Goal: Task Accomplishment & Management: Use online tool/utility

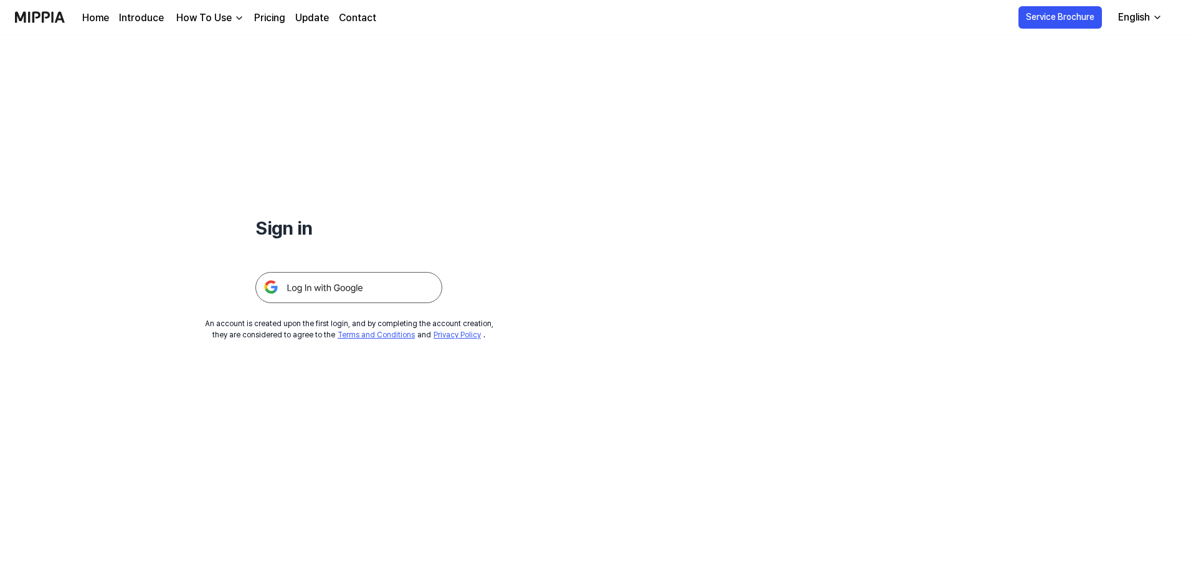
click at [382, 287] on img at bounding box center [348, 287] width 187 height 31
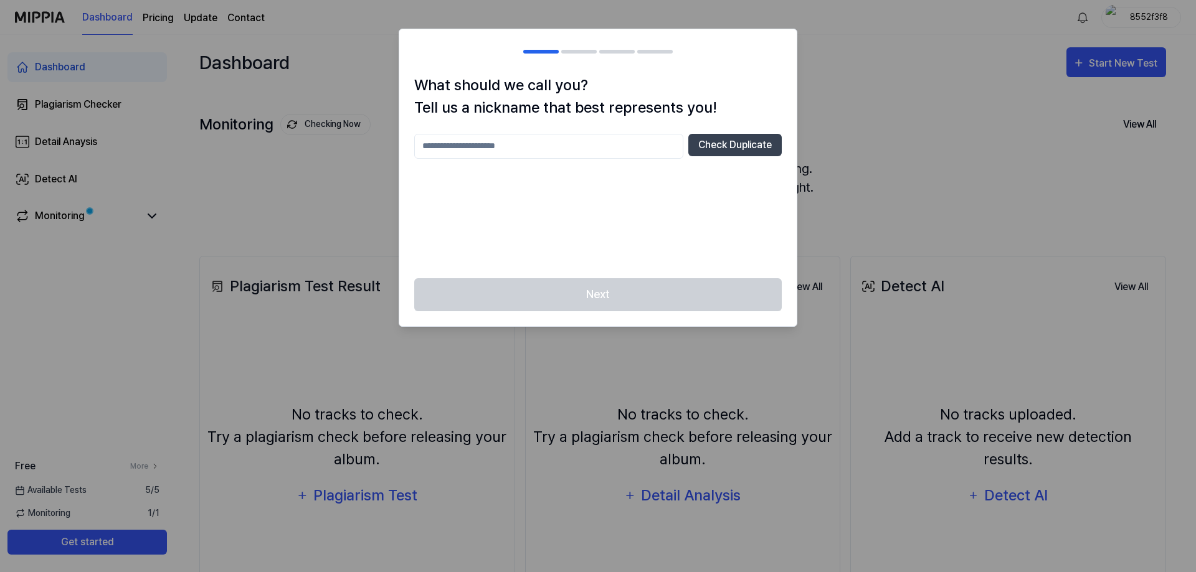
click at [637, 145] on input "text" at bounding box center [548, 146] width 269 height 25
click at [736, 146] on button "Check Duplicate" at bounding box center [734, 145] width 93 height 22
click at [526, 140] on input "**" at bounding box center [548, 146] width 269 height 25
type input "****"
click at [733, 134] on button "Check Duplicate" at bounding box center [734, 145] width 93 height 22
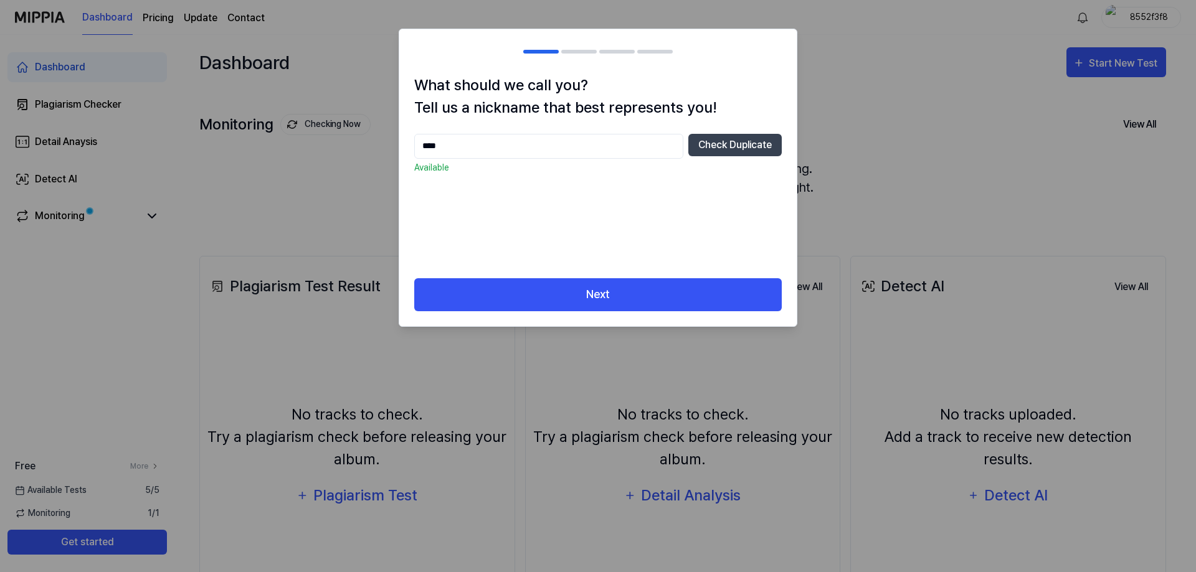
click at [567, 270] on div "What should we call you? Tell us a nickname that best represents you! **** Chec…" at bounding box center [597, 176] width 397 height 204
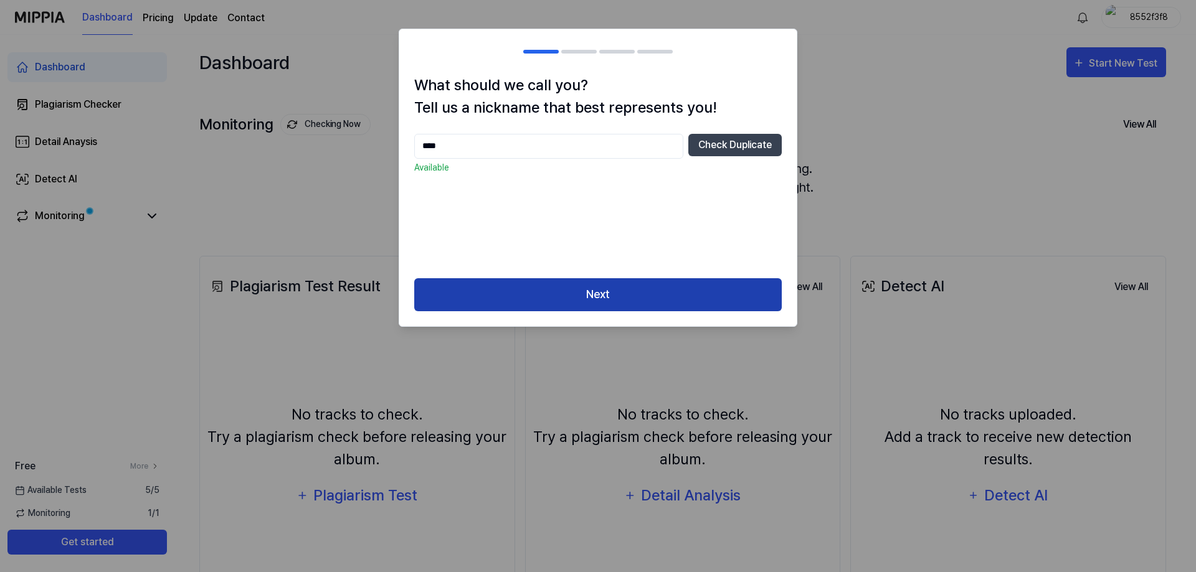
click at [569, 290] on button "Next" at bounding box center [598, 294] width 368 height 33
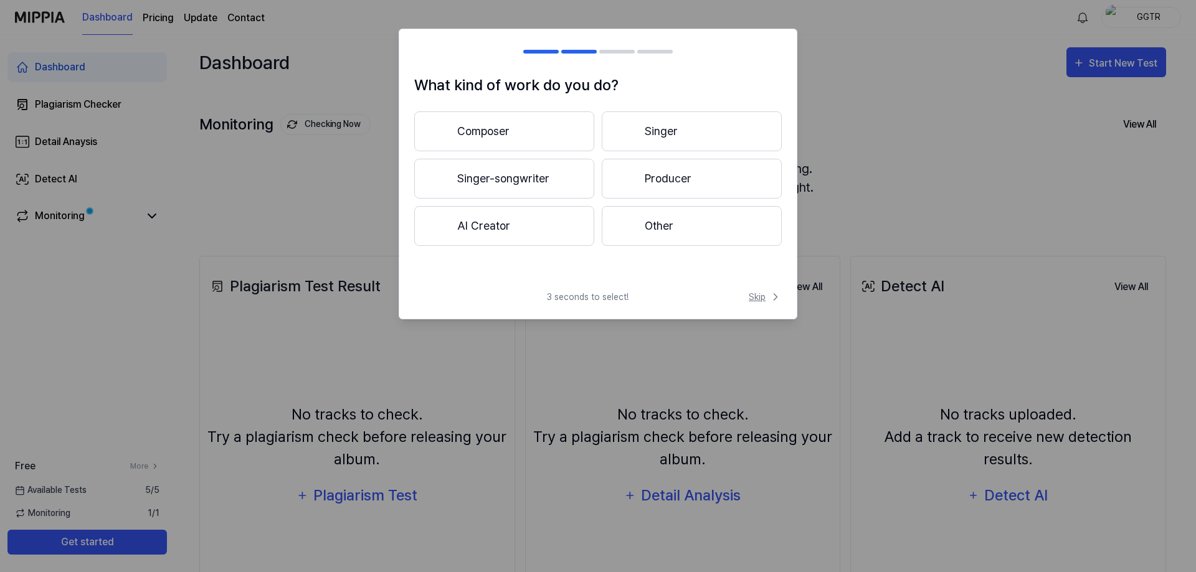
click at [748, 298] on button "Skip" at bounding box center [764, 297] width 36 height 13
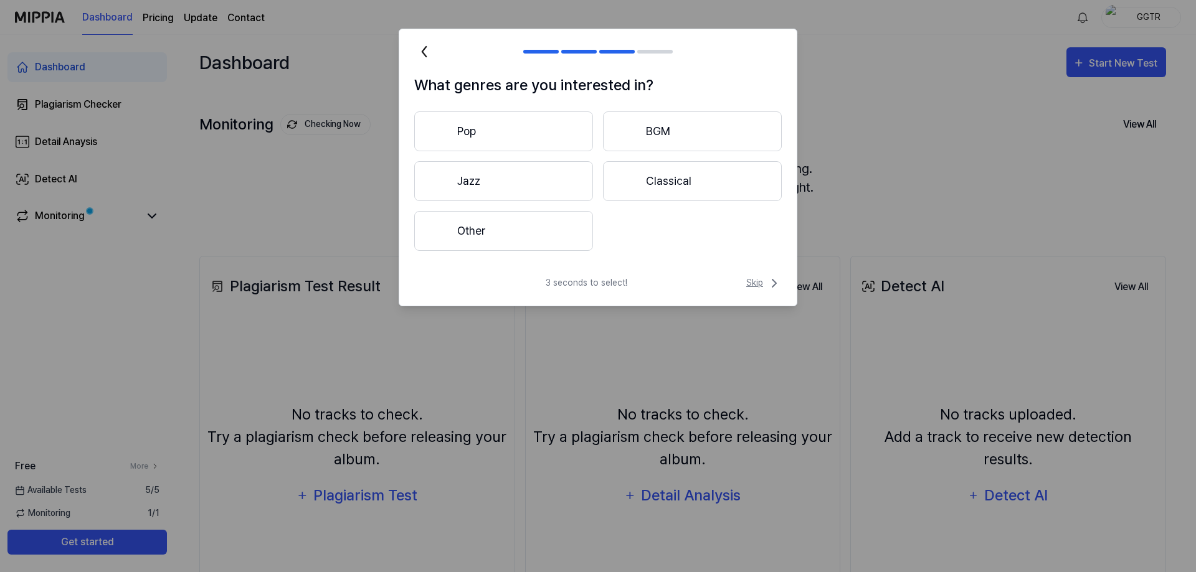
click at [761, 287] on span "Skip" at bounding box center [764, 283] width 36 height 15
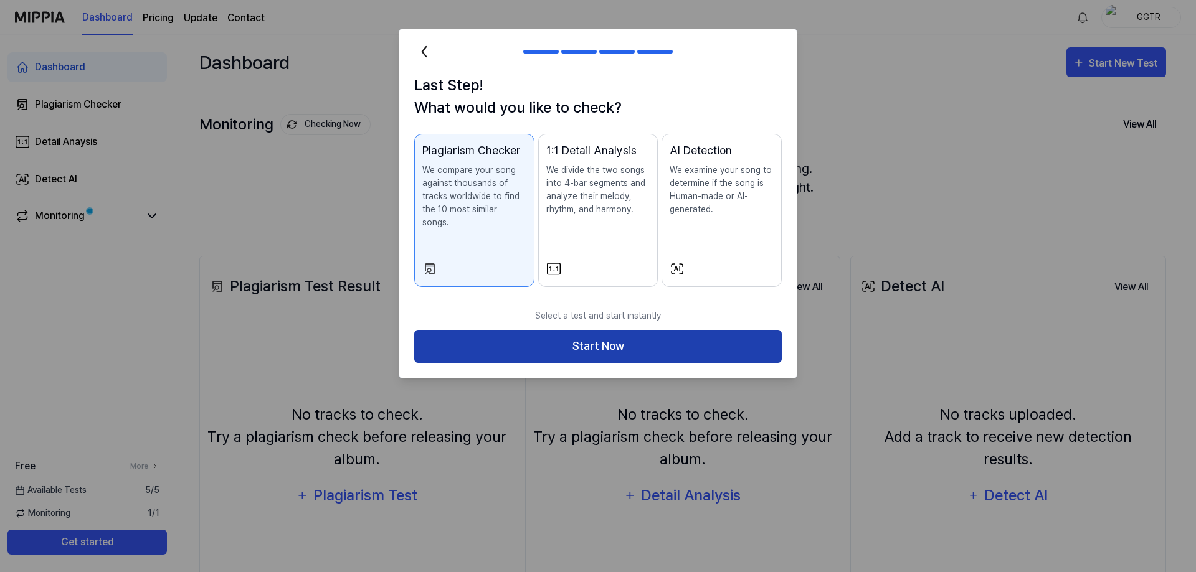
click at [723, 336] on button "Start Now" at bounding box center [598, 346] width 368 height 33
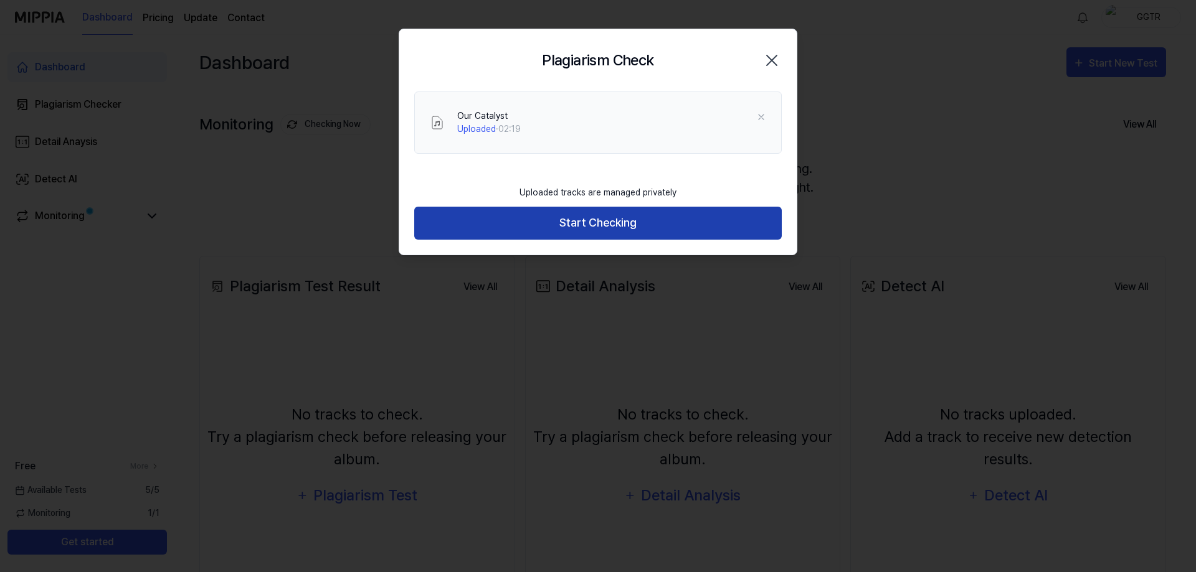
click at [626, 225] on button "Start Checking" at bounding box center [598, 223] width 368 height 33
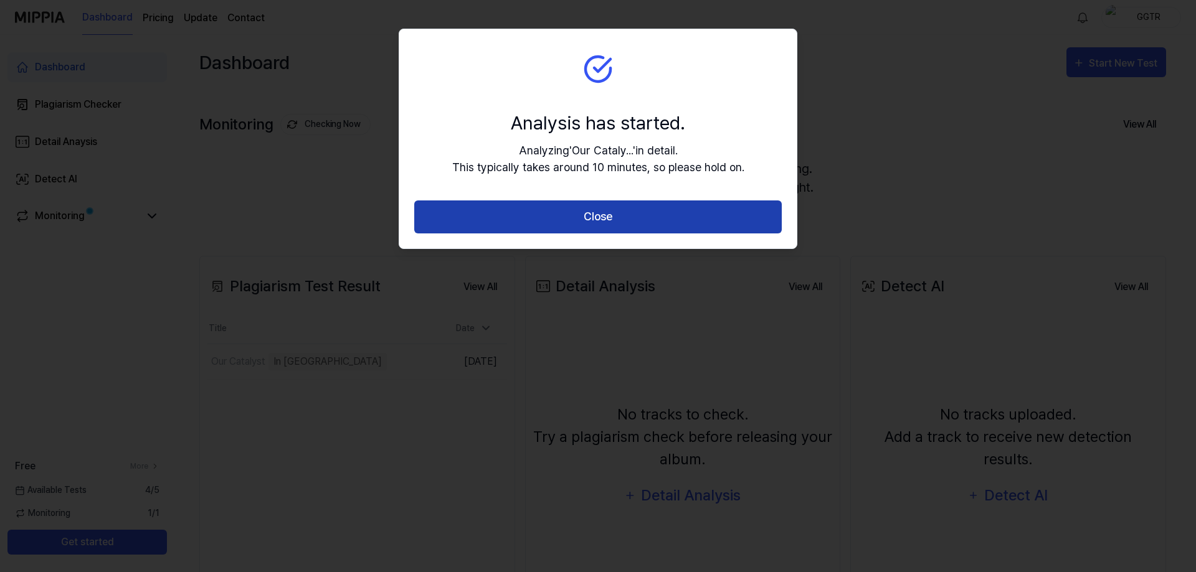
click at [640, 205] on button "Close" at bounding box center [598, 217] width 368 height 33
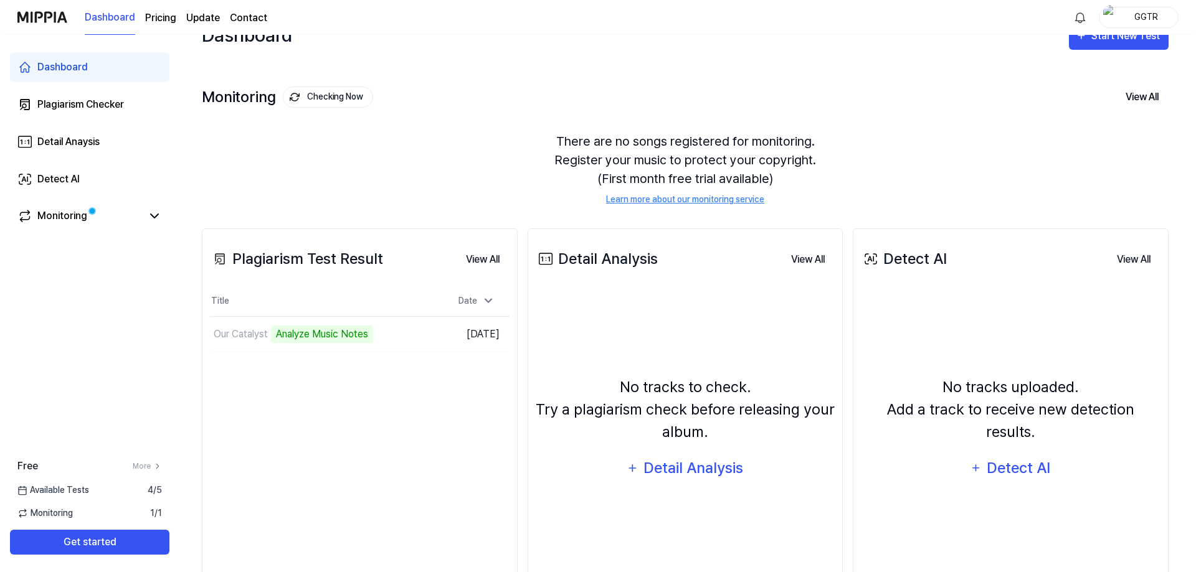
scroll to position [93, 0]
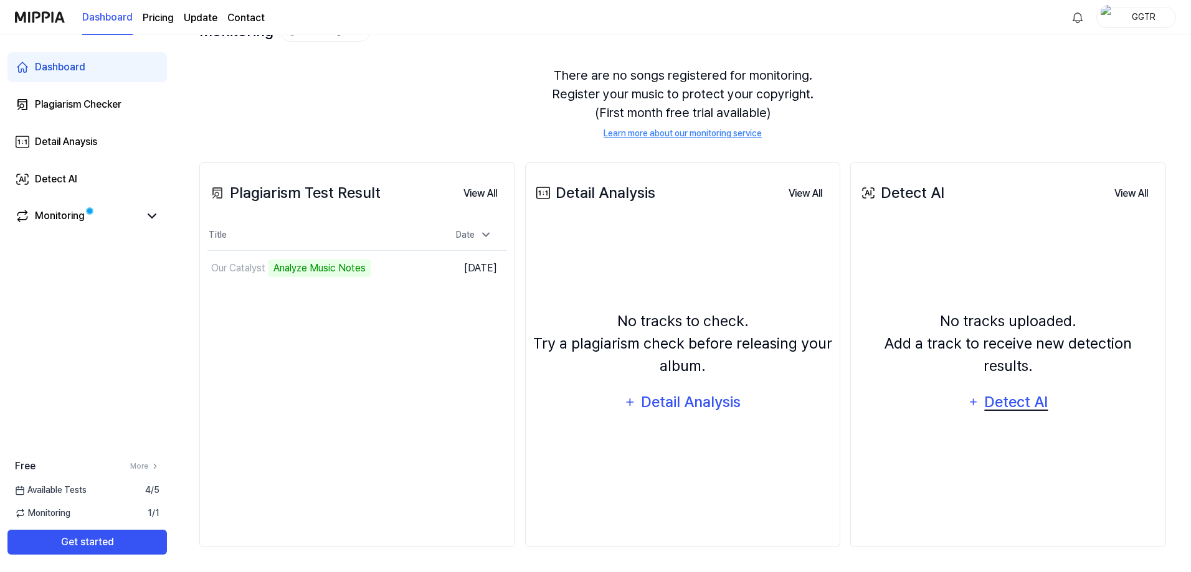
click at [1007, 391] on div "Detect AI" at bounding box center [1016, 403] width 67 height 24
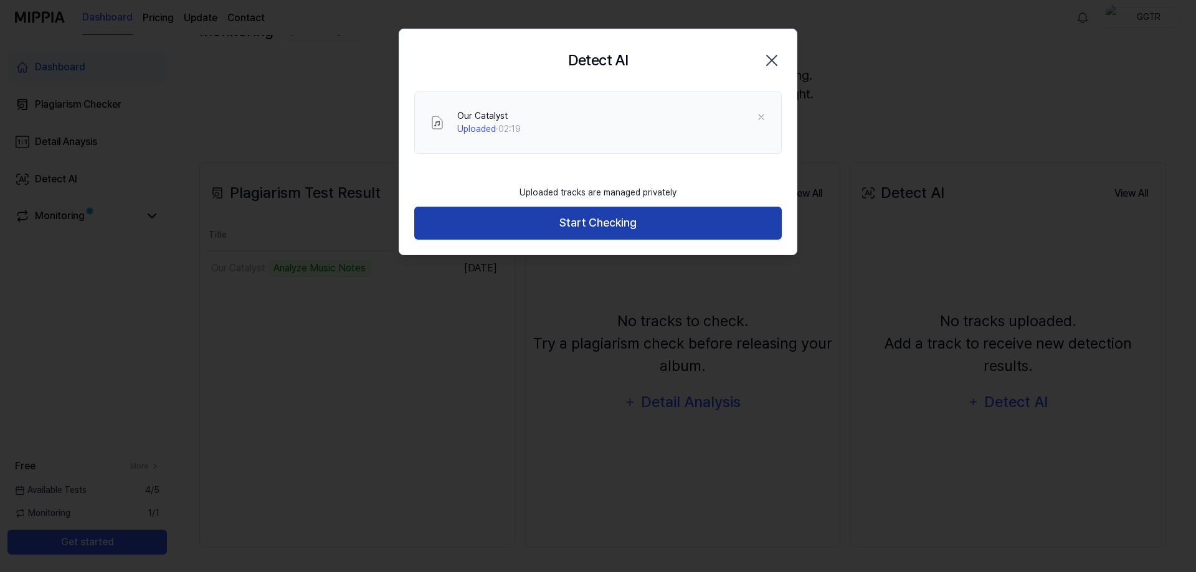
click at [628, 220] on button "Start Checking" at bounding box center [598, 223] width 368 height 33
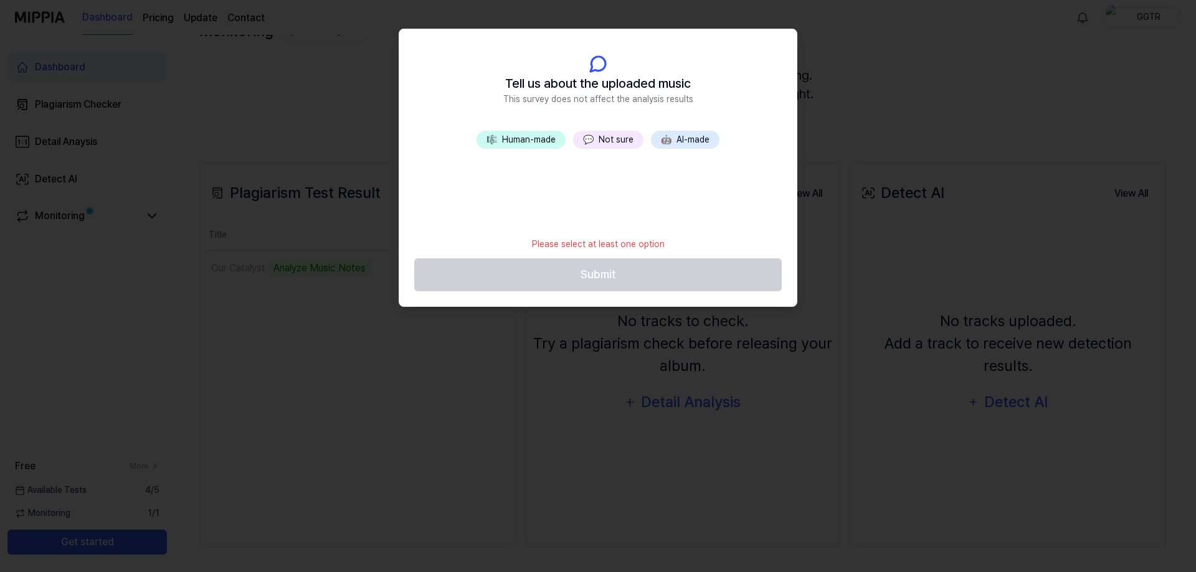
click at [604, 137] on button "💬 Not sure" at bounding box center [608, 140] width 70 height 18
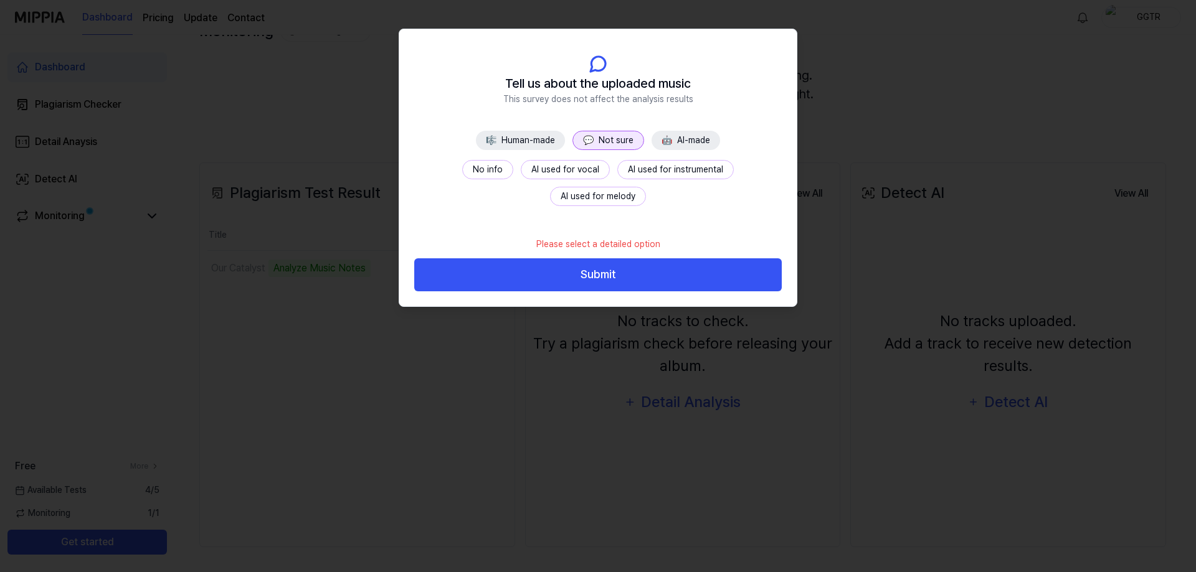
click at [462, 168] on button "No info" at bounding box center [487, 169] width 51 height 19
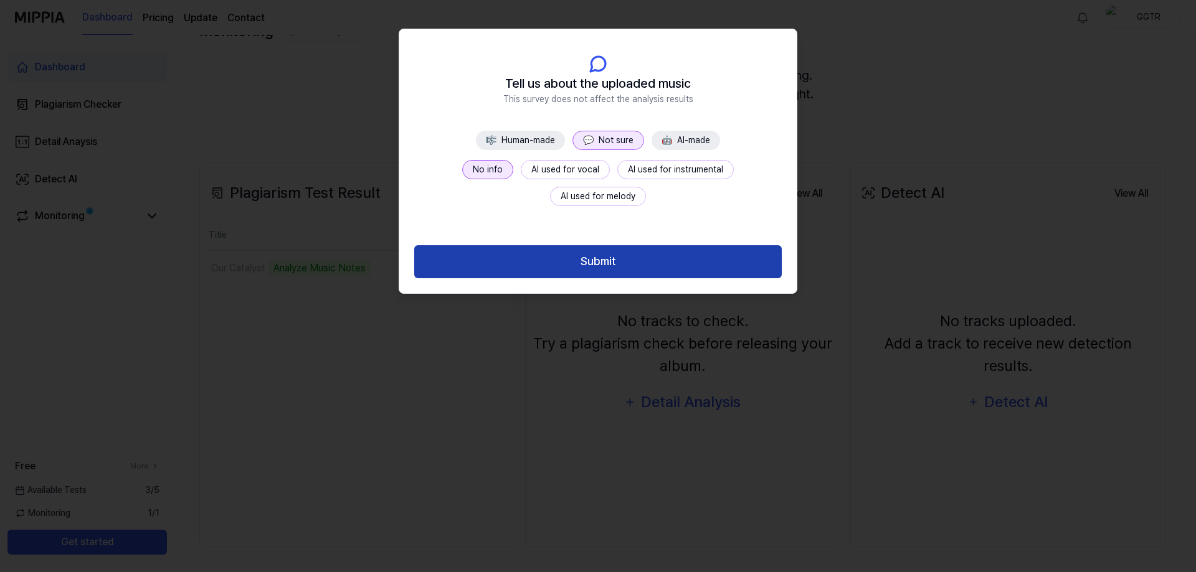
click at [655, 258] on button "Submit" at bounding box center [598, 261] width 368 height 33
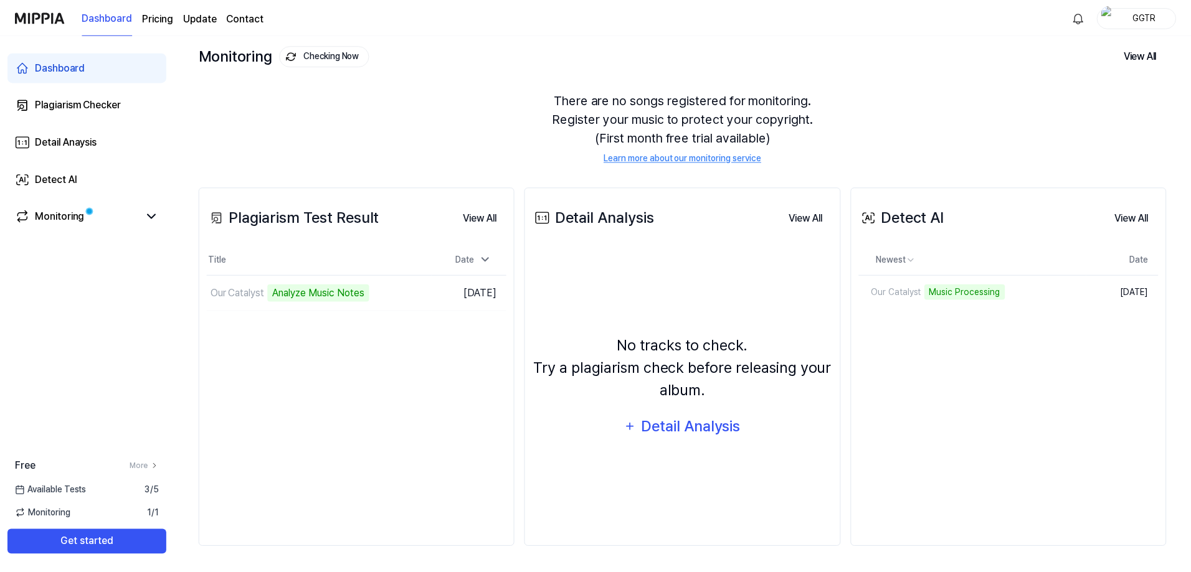
scroll to position [69, 0]
click at [391, 294] on td "Our Catalyst Analyze Music Notes Go to Results" at bounding box center [319, 293] width 225 height 35
click at [418, 293] on td "Our Catalyst Analyze Music Notes Go to Results" at bounding box center [319, 293] width 225 height 35
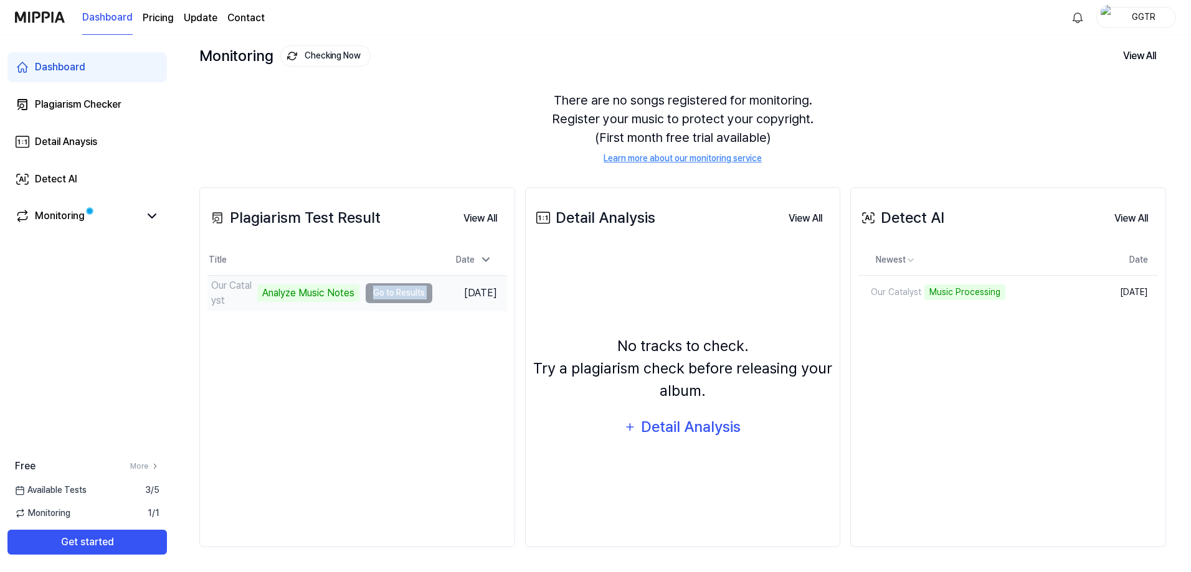
click at [394, 290] on td "Our Catalyst Analyze Music Notes Go to Results" at bounding box center [319, 293] width 225 height 35
click at [112, 216] on link "Monitoring" at bounding box center [77, 216] width 125 height 15
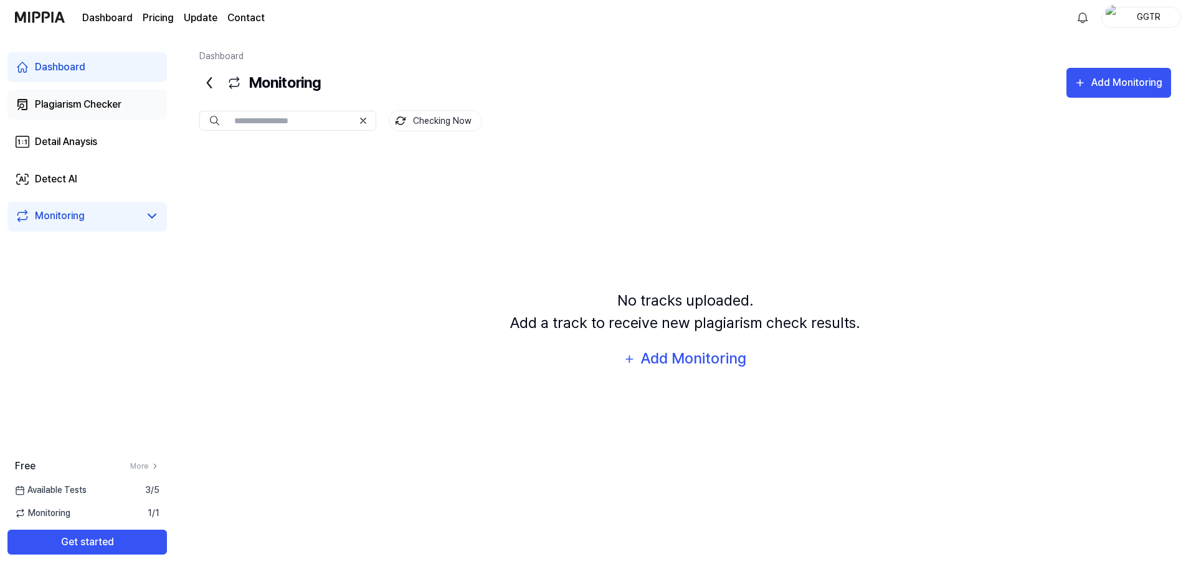
click at [90, 98] on div "Plagiarism Checker" at bounding box center [78, 104] width 87 height 15
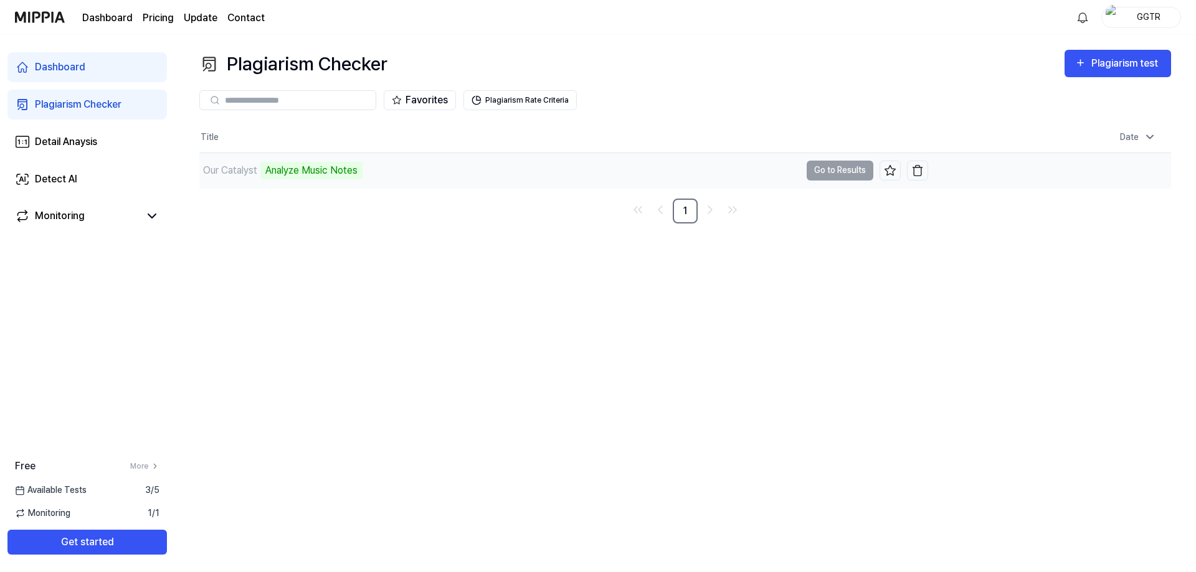
click at [830, 170] on td "Our Catalyst Analyze Music Notes Go to Results" at bounding box center [563, 170] width 729 height 35
click at [314, 167] on div "Analyze Music Notes" at bounding box center [311, 170] width 102 height 17
click at [53, 182] on div "Detect AI" at bounding box center [56, 179] width 42 height 15
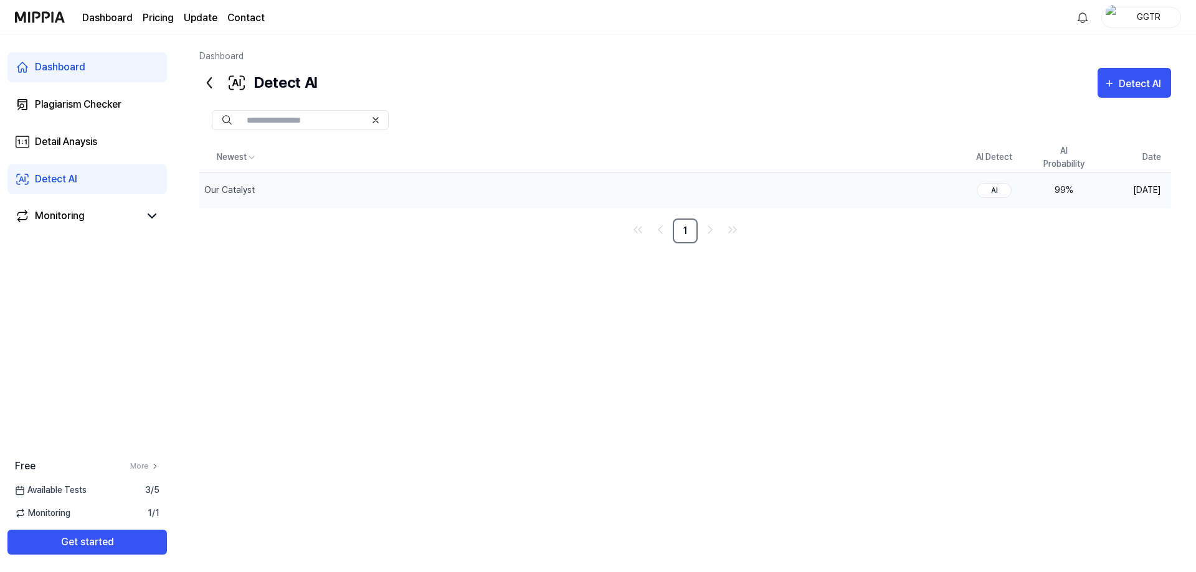
click at [1058, 193] on div "99 %" at bounding box center [1064, 190] width 50 height 13
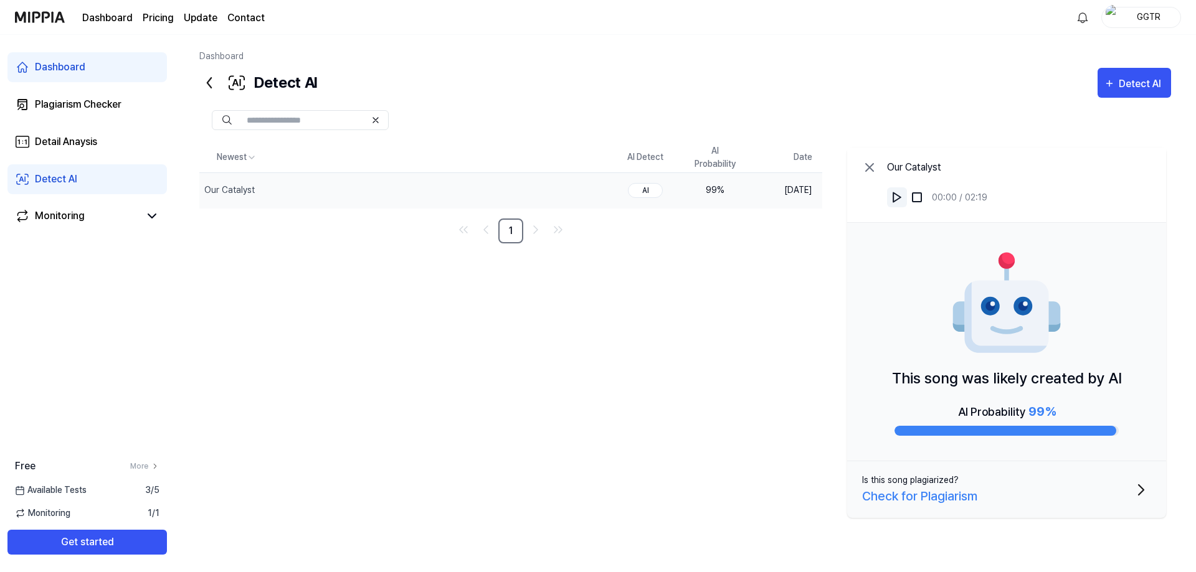
click at [899, 199] on img at bounding box center [897, 197] width 12 height 12
click at [915, 195] on img at bounding box center [917, 197] width 12 height 12
click at [1109, 497] on button "Is this song plagiarized? Check for Plagiarism" at bounding box center [1006, 490] width 319 height 57
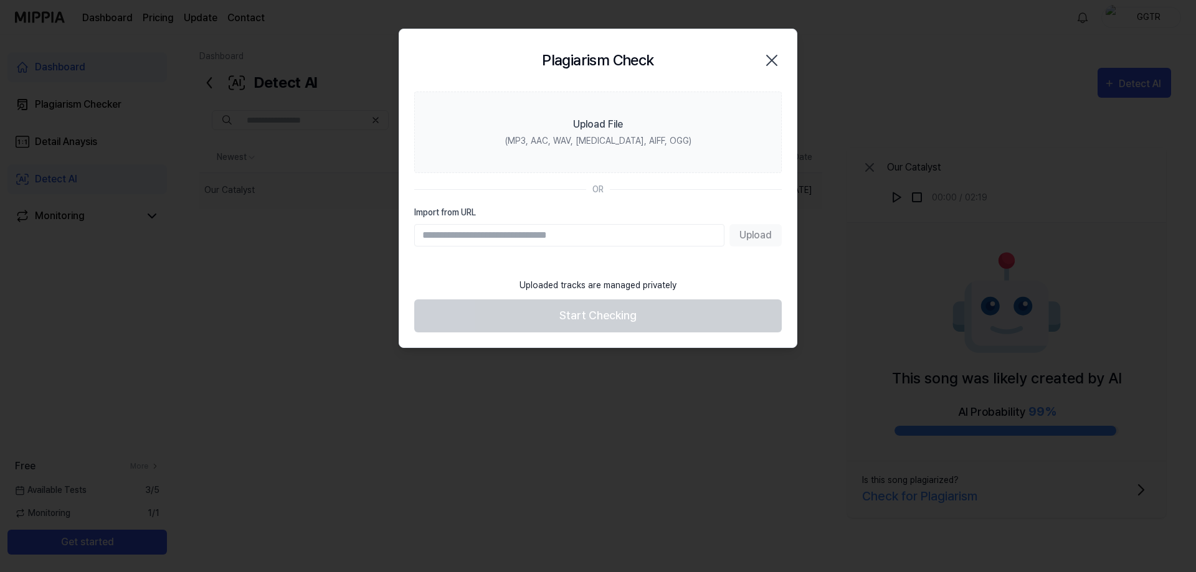
click at [781, 59] on icon "button" at bounding box center [772, 60] width 20 height 20
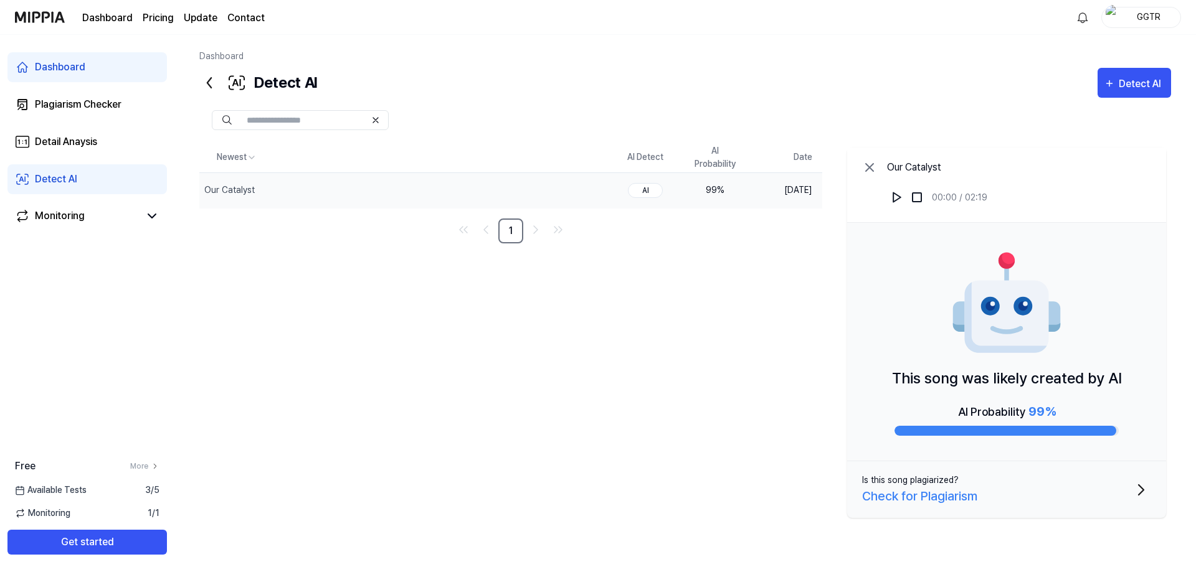
click at [907, 497] on div "Check for Plagiarism" at bounding box center [919, 496] width 115 height 19
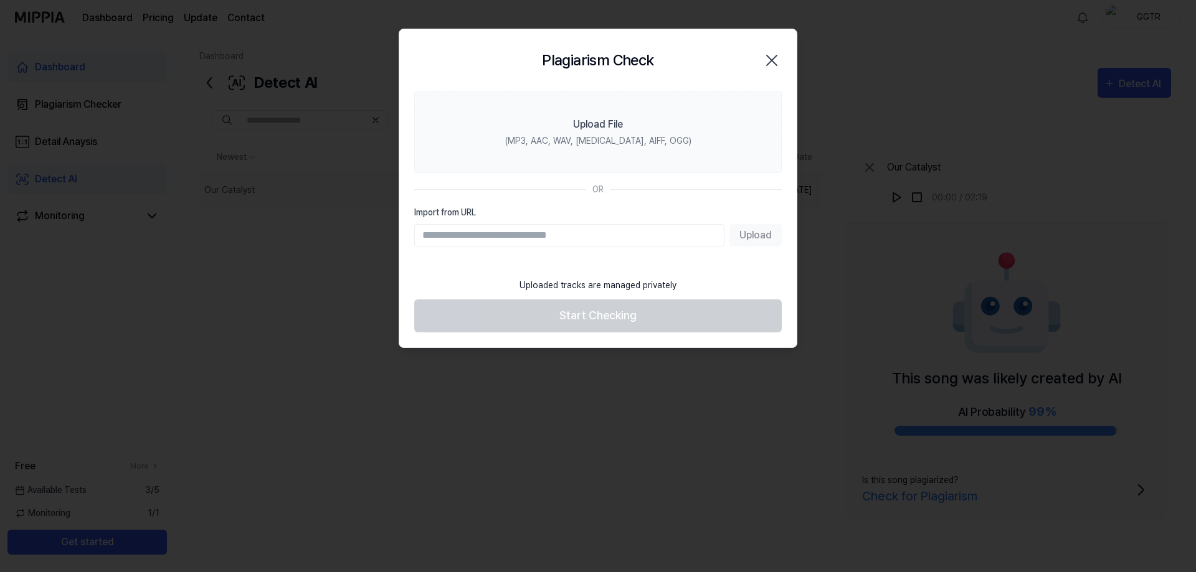
click at [772, 54] on icon "button" at bounding box center [772, 60] width 20 height 20
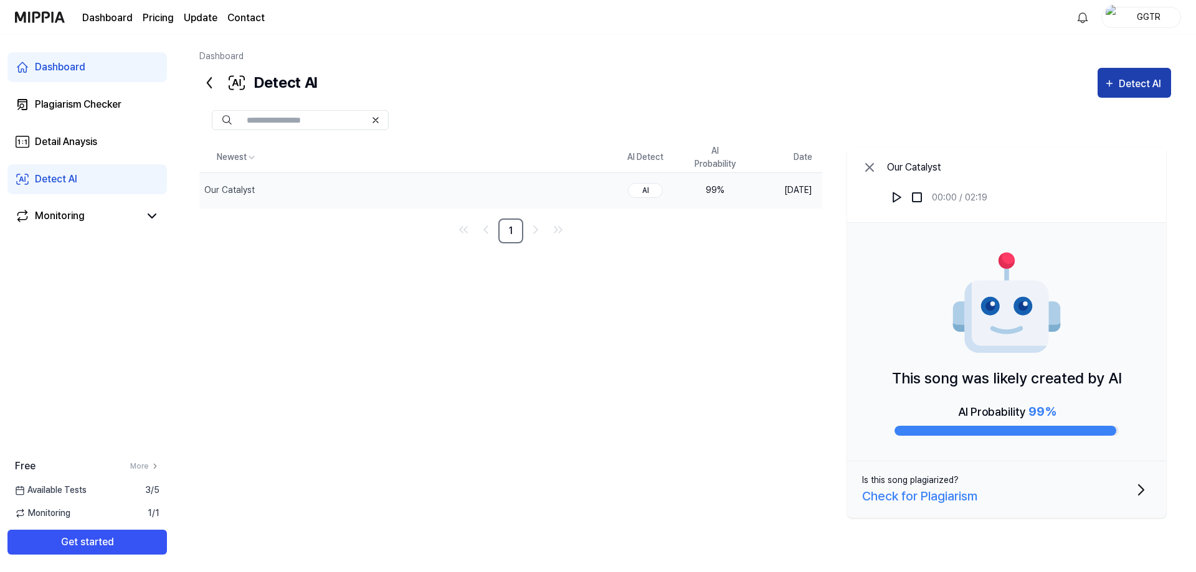
click at [1136, 84] on div "Detect AI" at bounding box center [1142, 84] width 46 height 16
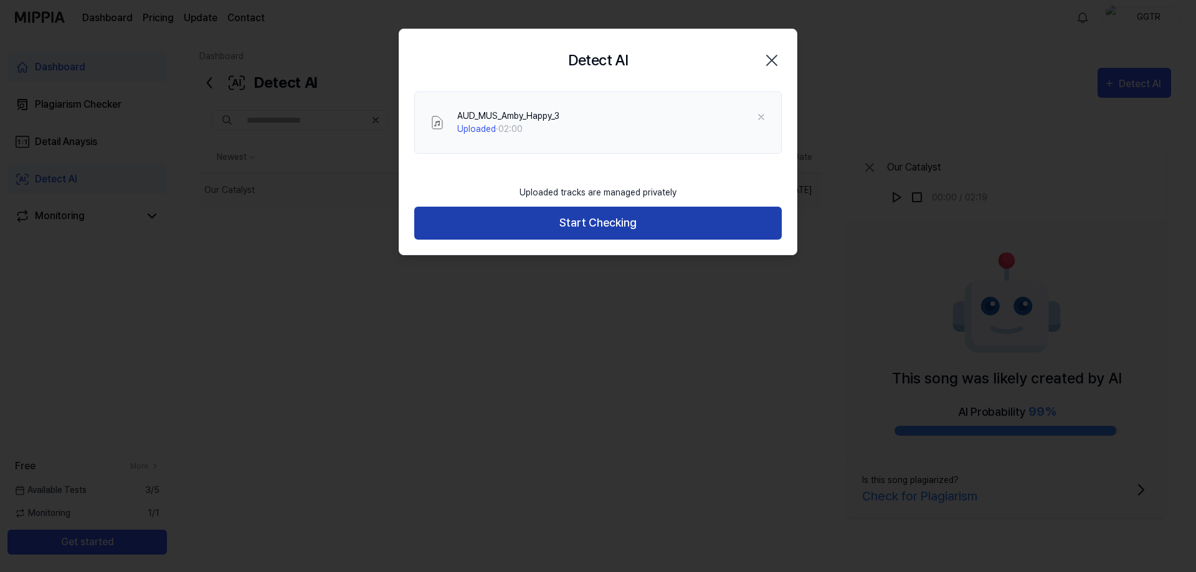
click at [625, 222] on button "Start Checking" at bounding box center [598, 223] width 368 height 33
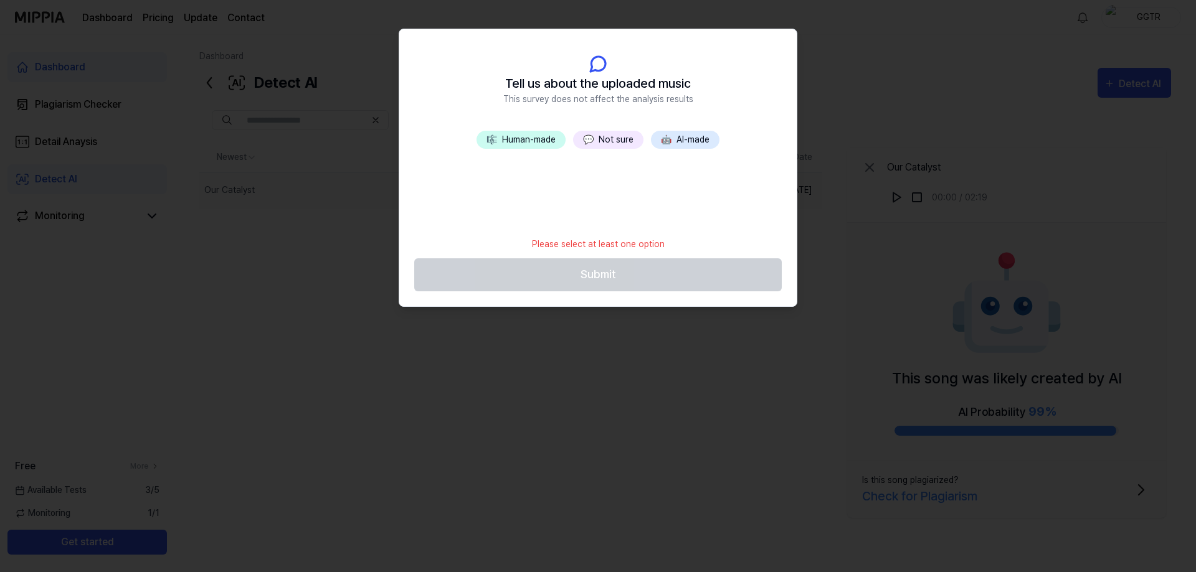
click at [614, 139] on button "💬 Not sure" at bounding box center [608, 140] width 70 height 18
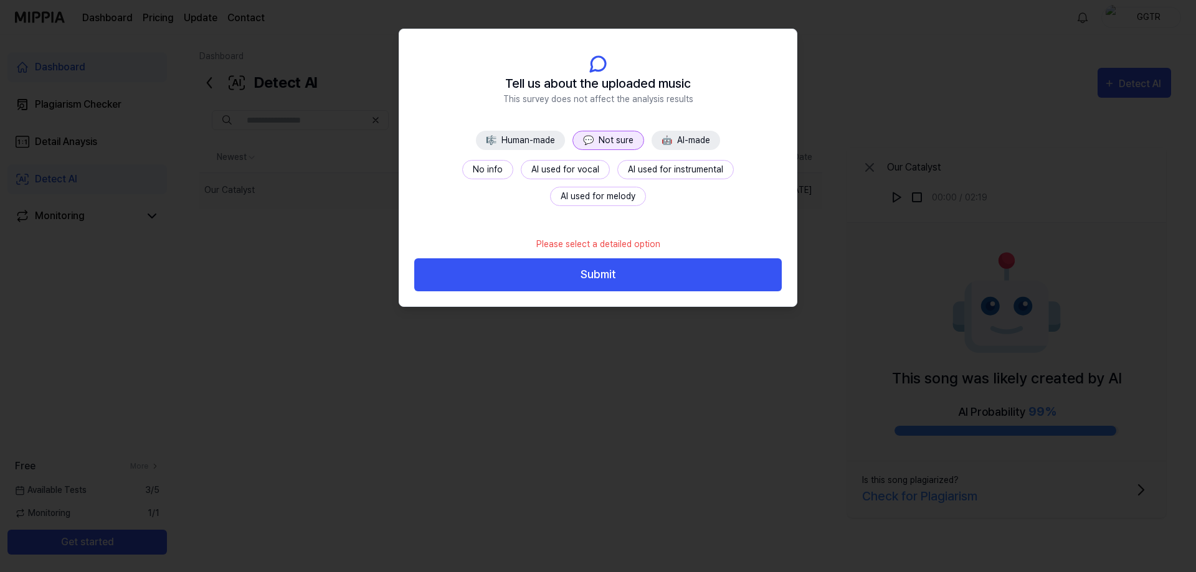
click at [462, 168] on button "No info" at bounding box center [487, 169] width 51 height 19
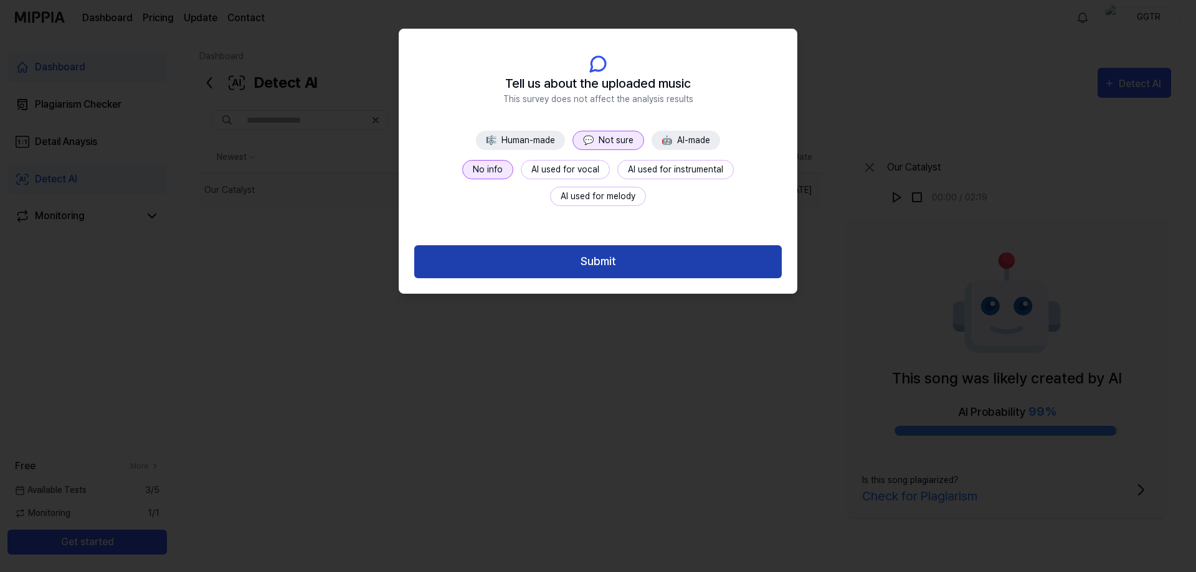
click at [656, 269] on button "Submit" at bounding box center [598, 261] width 368 height 33
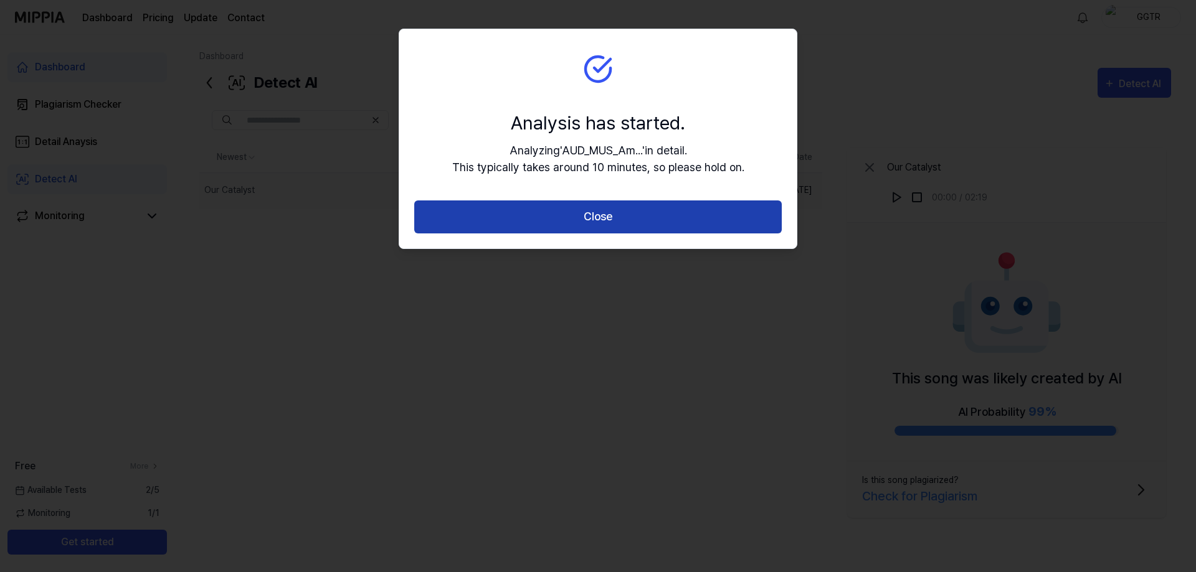
click at [637, 224] on button "Close" at bounding box center [598, 217] width 368 height 33
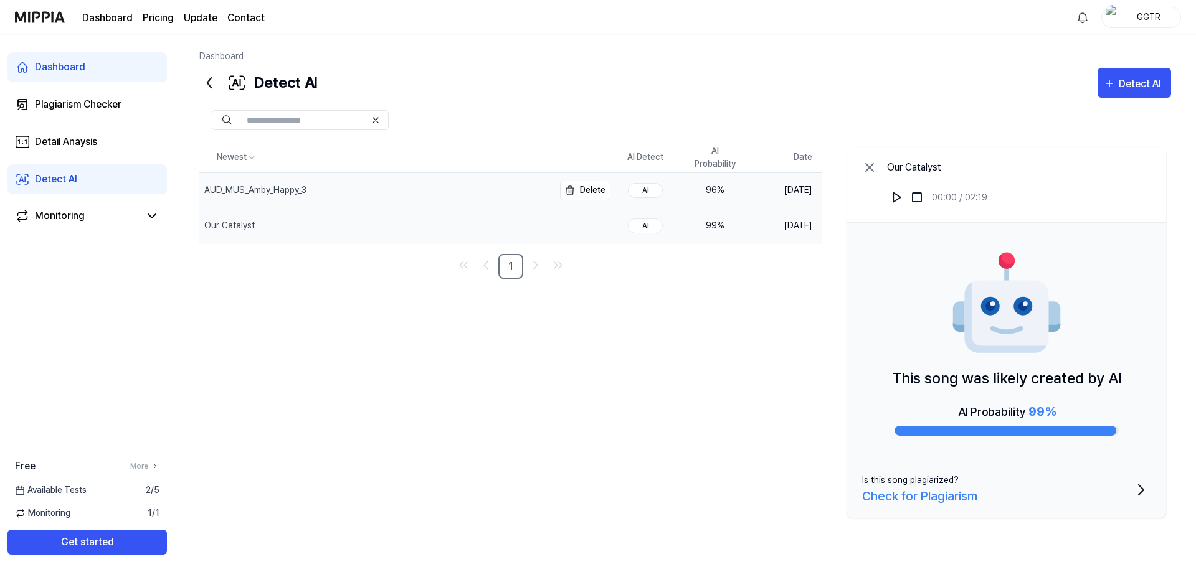
click at [581, 201] on td "AUD_MUS_Amby_Happy_3 Delete" at bounding box center [404, 190] width 411 height 35
click at [370, 189] on div "AUD_MUS_Amby_Happy_3" at bounding box center [376, 190] width 354 height 35
click at [897, 197] on img at bounding box center [897, 197] width 12 height 12
click at [918, 202] on img at bounding box center [917, 197] width 12 height 12
click at [79, 106] on div "Plagiarism Checker" at bounding box center [78, 104] width 87 height 15
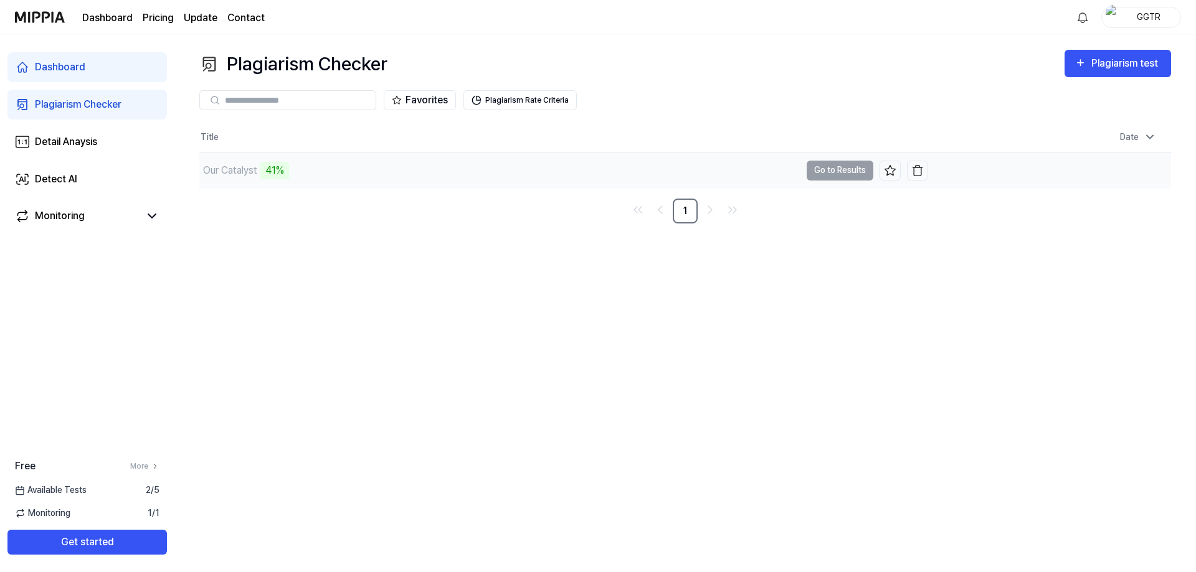
click at [845, 173] on td "Our Catalyst 41% Go to Results" at bounding box center [563, 170] width 729 height 35
click at [848, 171] on button "Go to Results" at bounding box center [840, 171] width 67 height 20
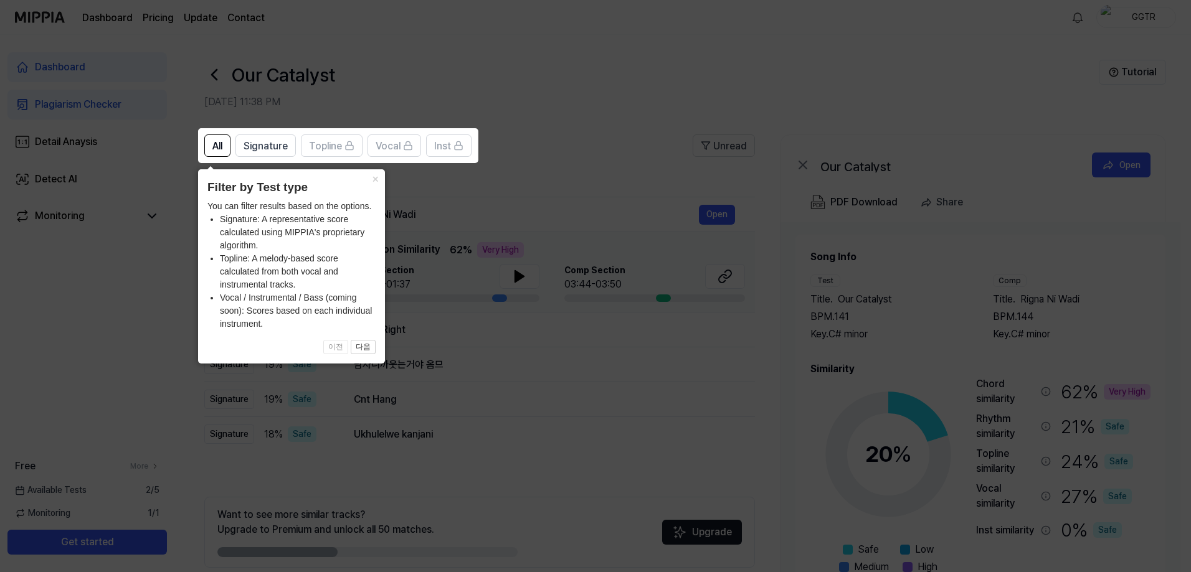
click at [523, 87] on icon at bounding box center [598, 286] width 1196 height 572
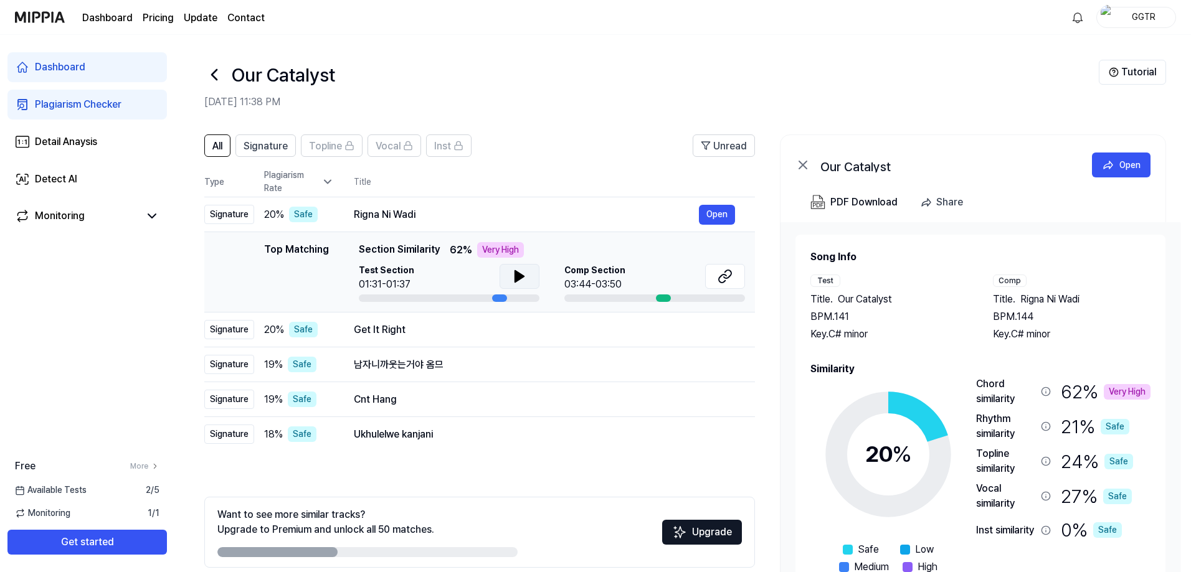
click at [515, 285] on button at bounding box center [520, 276] width 40 height 25
click at [520, 282] on icon at bounding box center [519, 276] width 15 height 15
click at [524, 280] on icon at bounding box center [519, 276] width 15 height 15
click at [705, 333] on button "Open" at bounding box center [717, 330] width 36 height 20
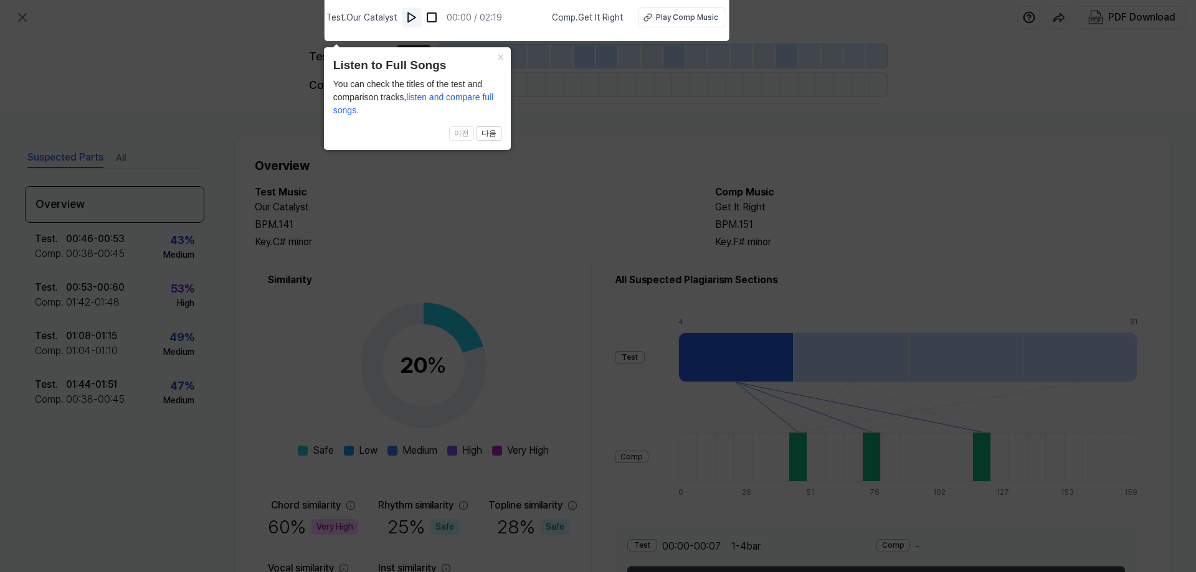
click at [418, 16] on img at bounding box center [412, 17] width 12 height 12
click at [442, 18] on button at bounding box center [432, 17] width 20 height 20
click at [540, 121] on icon at bounding box center [598, 283] width 1196 height 579
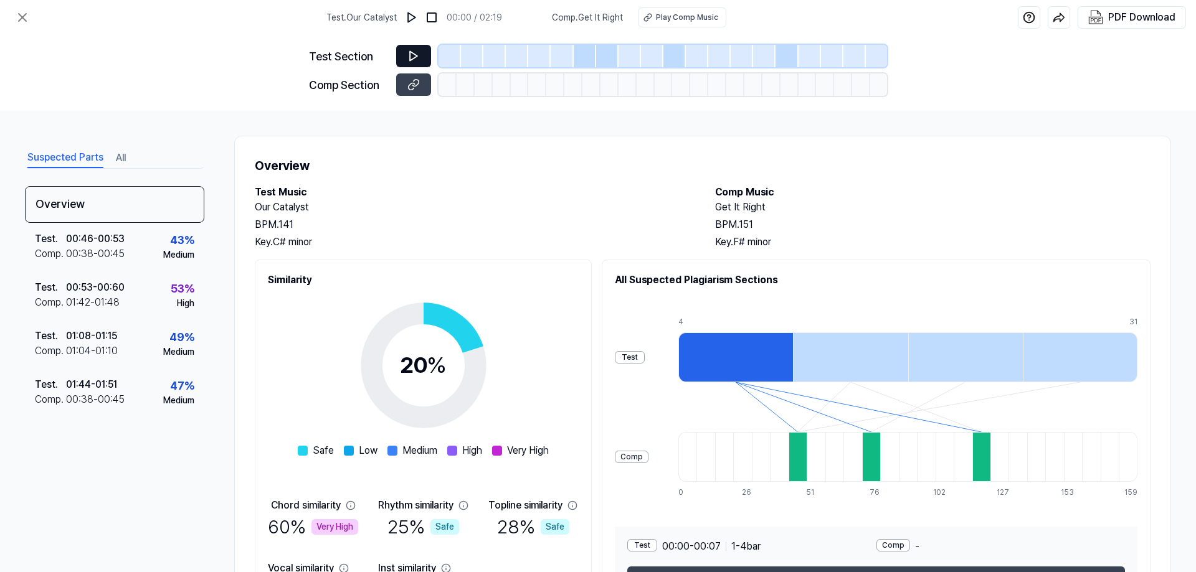
click at [402, 61] on button at bounding box center [413, 56] width 35 height 22
click at [682, 16] on div "Play Comp Music" at bounding box center [687, 17] width 62 height 11
click at [423, 54] on button at bounding box center [413, 56] width 35 height 22
click at [422, 19] on button at bounding box center [412, 17] width 20 height 20
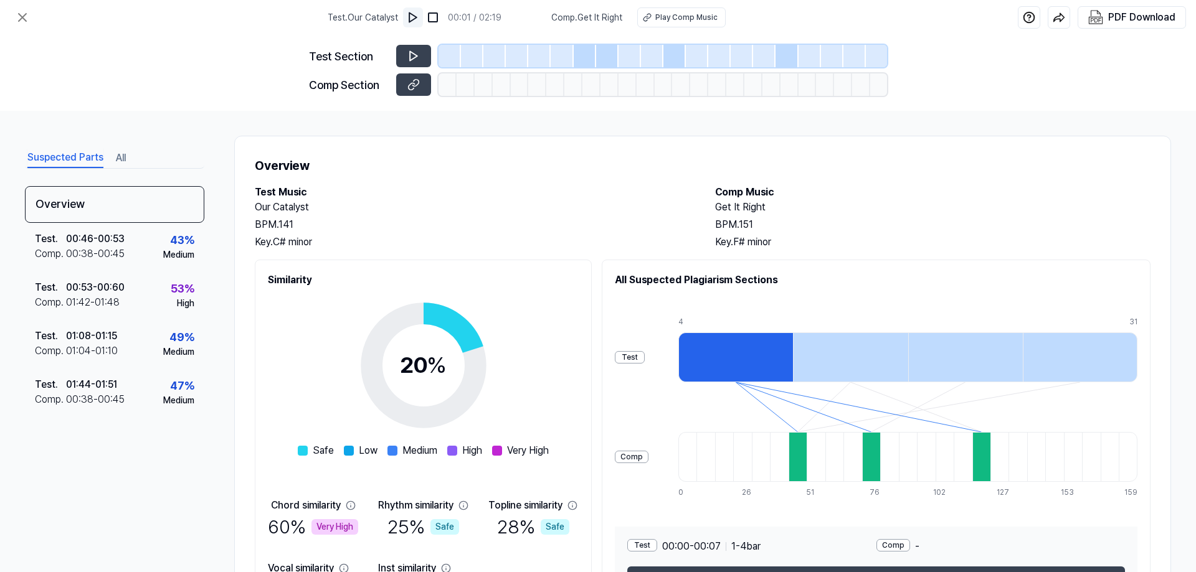
click at [414, 19] on img at bounding box center [413, 17] width 12 height 12
click at [515, 54] on div at bounding box center [517, 56] width 22 height 22
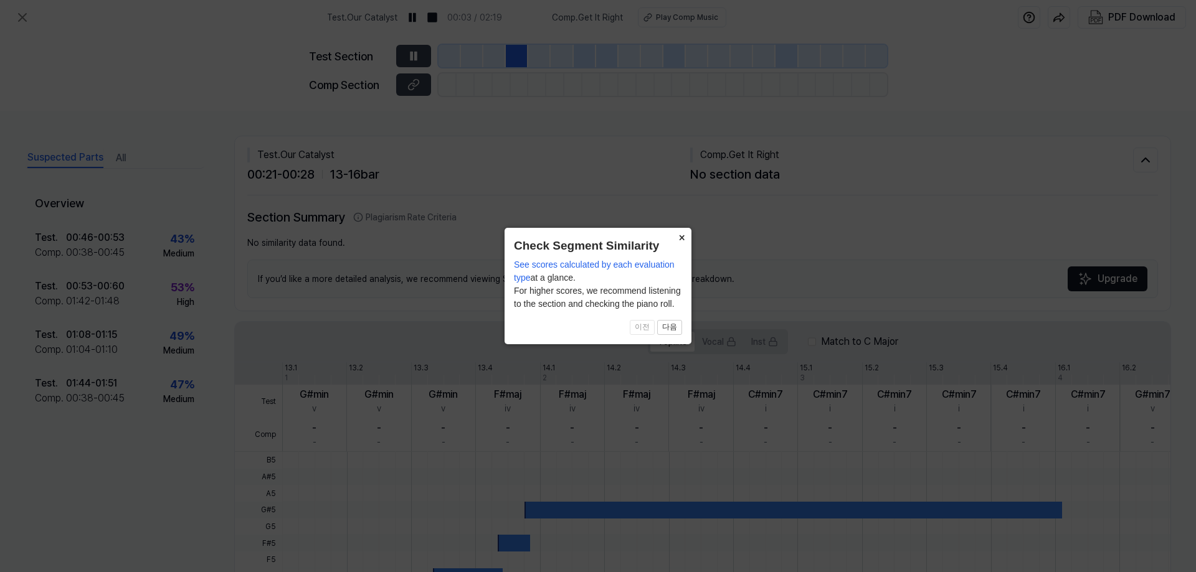
click at [678, 240] on button "×" at bounding box center [682, 236] width 20 height 17
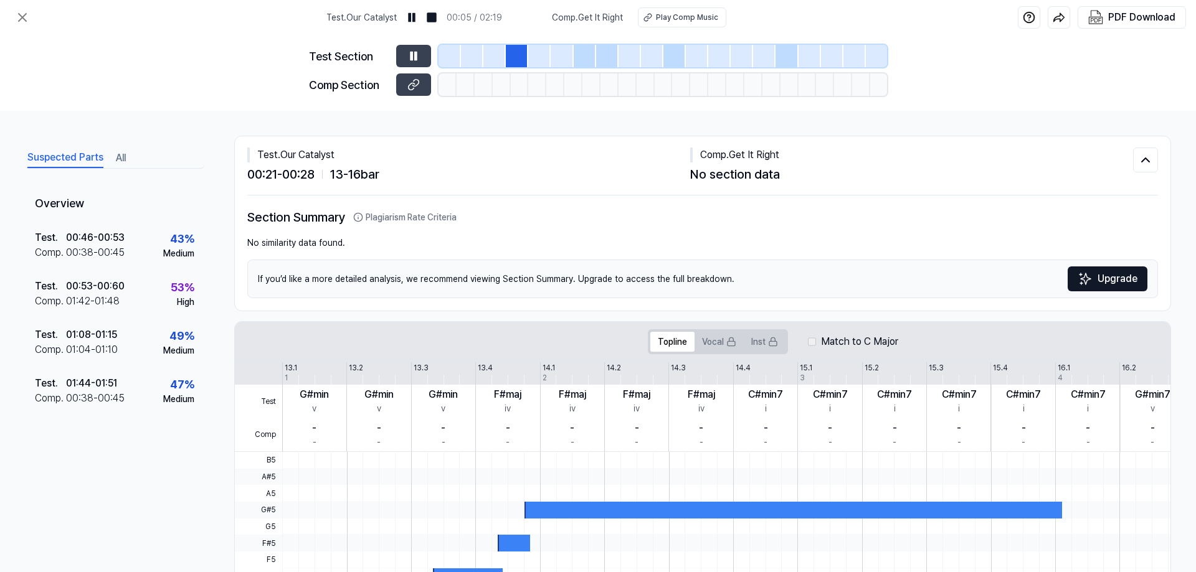
click at [589, 61] on div at bounding box center [585, 56] width 22 height 22
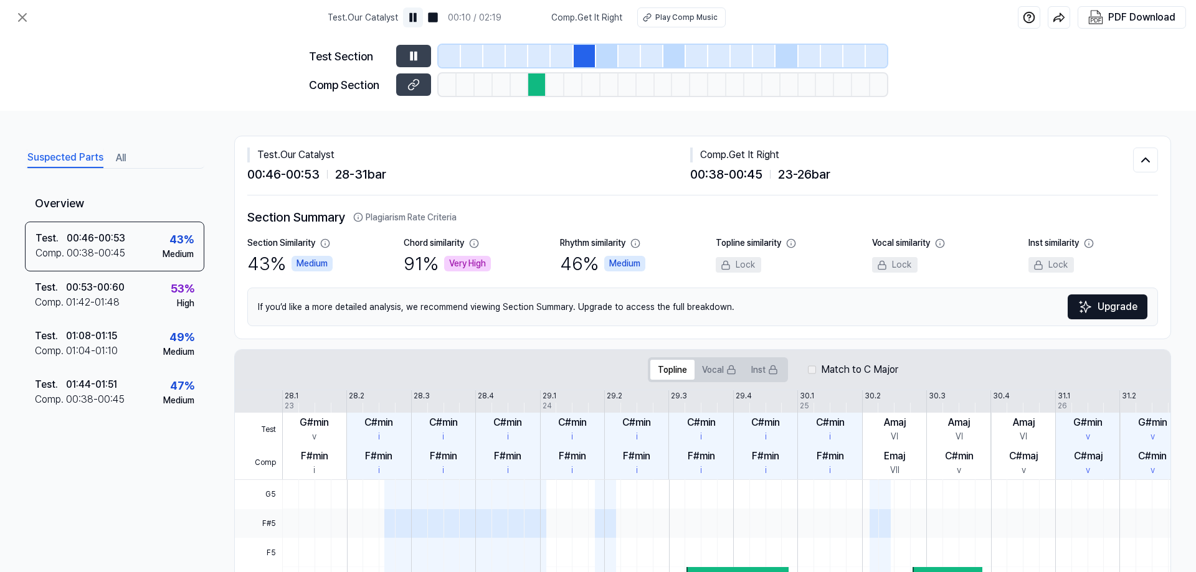
click at [413, 18] on img at bounding box center [413, 17] width 12 height 12
click at [555, 63] on div at bounding box center [562, 56] width 22 height 22
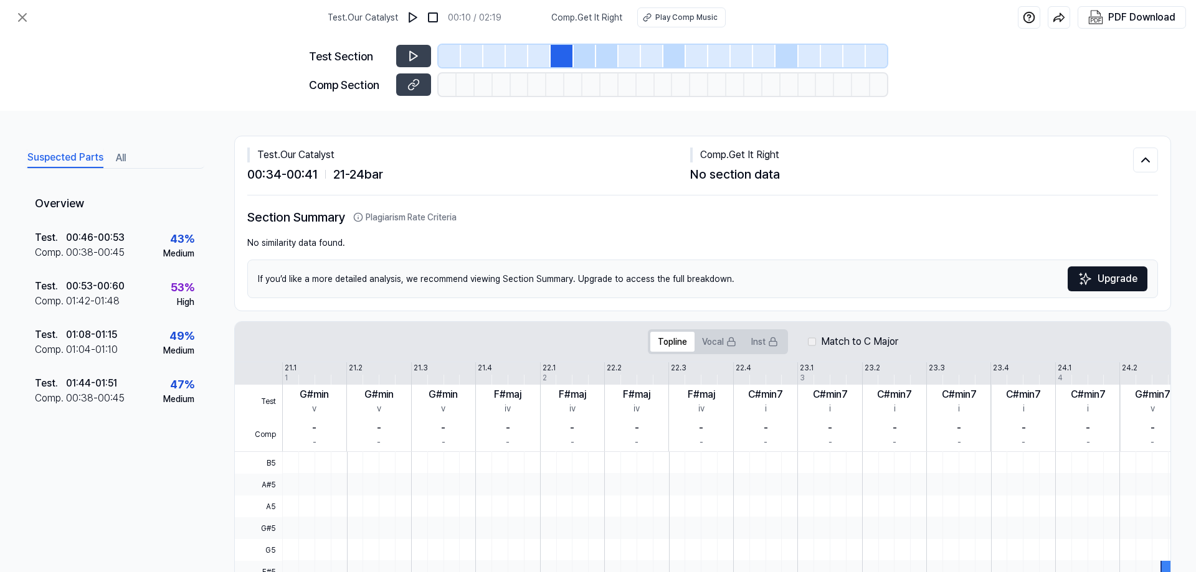
click at [572, 60] on div at bounding box center [562, 56] width 22 height 22
click at [585, 59] on div at bounding box center [585, 56] width 22 height 22
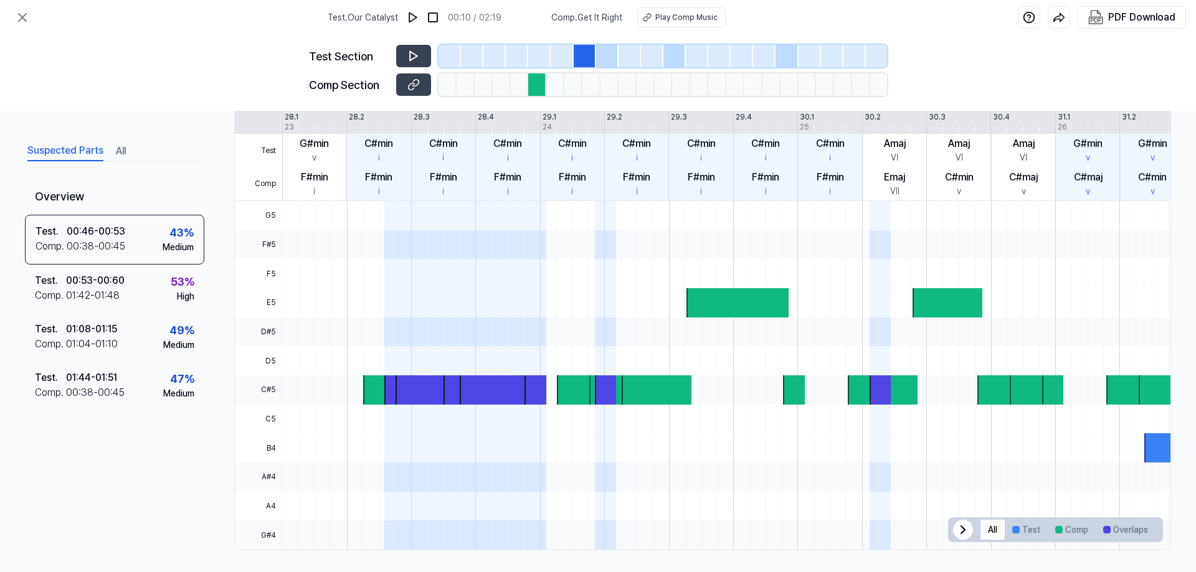
scroll to position [282, 0]
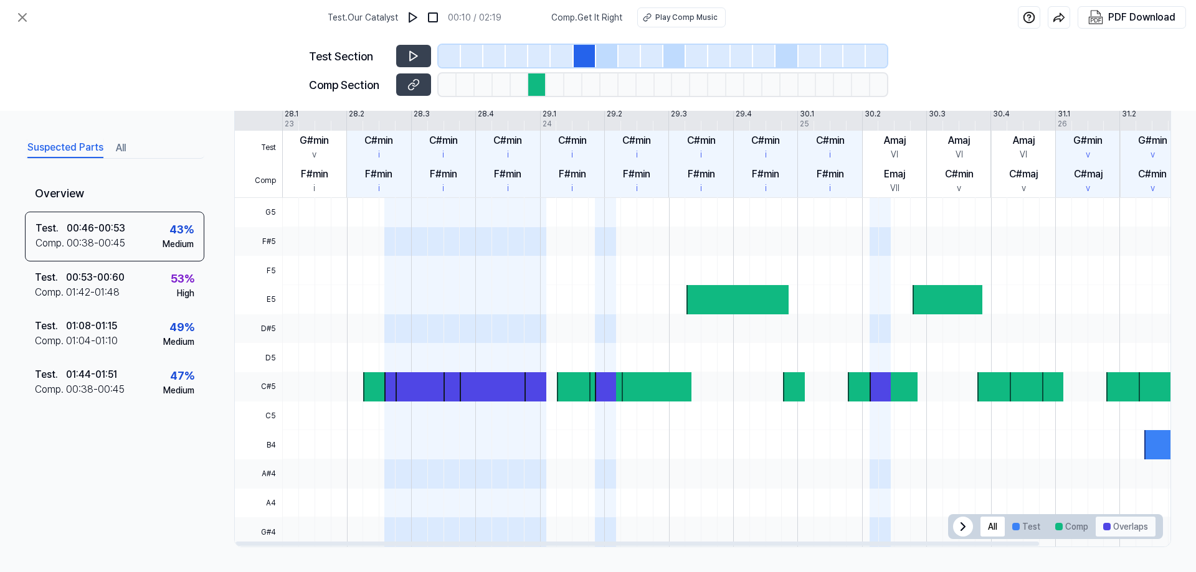
click at [1116, 533] on button "Overlaps" at bounding box center [1126, 527] width 60 height 20
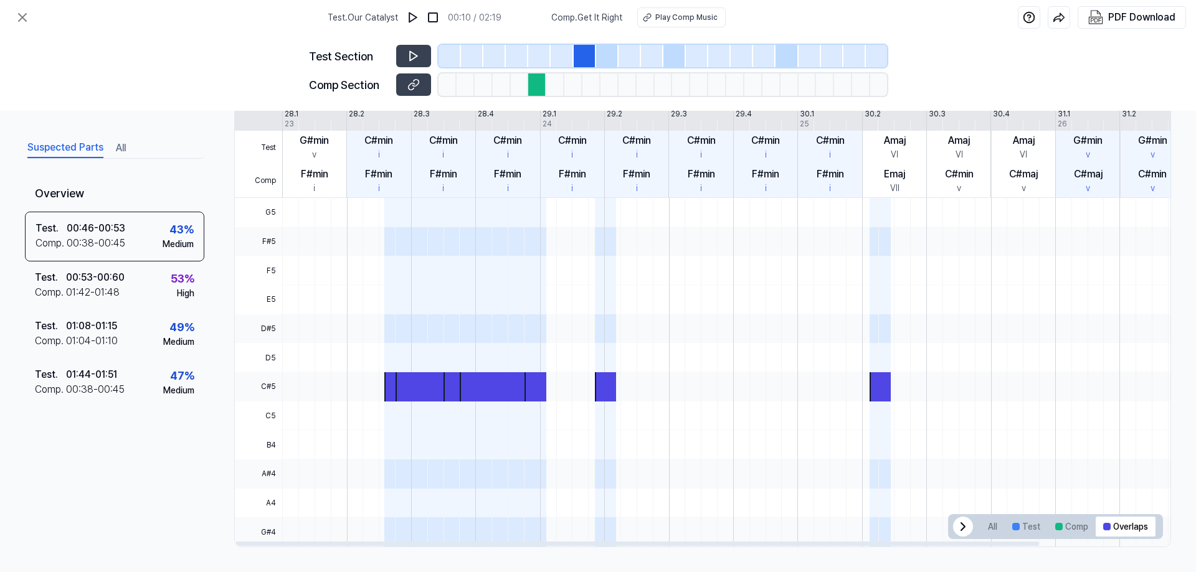
click at [956, 526] on icon at bounding box center [963, 527] width 15 height 15
click at [1141, 528] on icon at bounding box center [1148, 527] width 15 height 15
click at [167, 297] on div "Test . 00:53 - 00:60 Comp . 01:42 - 01:48 53 % High" at bounding box center [114, 286] width 179 height 49
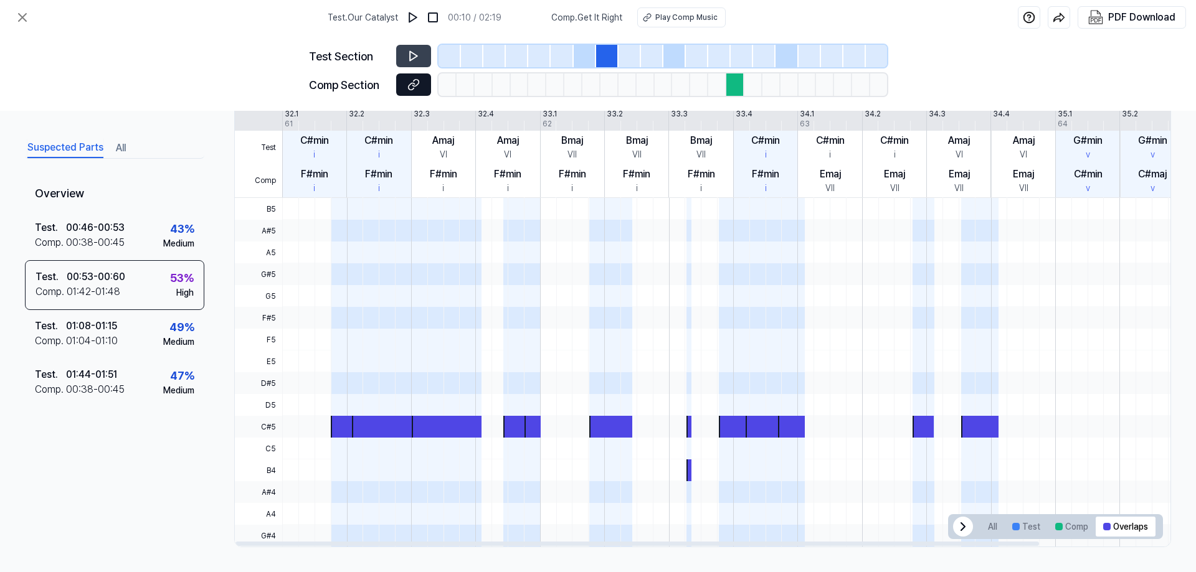
click at [409, 87] on icon at bounding box center [413, 84] width 12 height 12
click at [965, 526] on div at bounding box center [963, 527] width 20 height 20
click at [1146, 528] on icon at bounding box center [1148, 526] width 4 height 7
click at [90, 338] on div "01:04 - 01:10" at bounding box center [92, 341] width 52 height 15
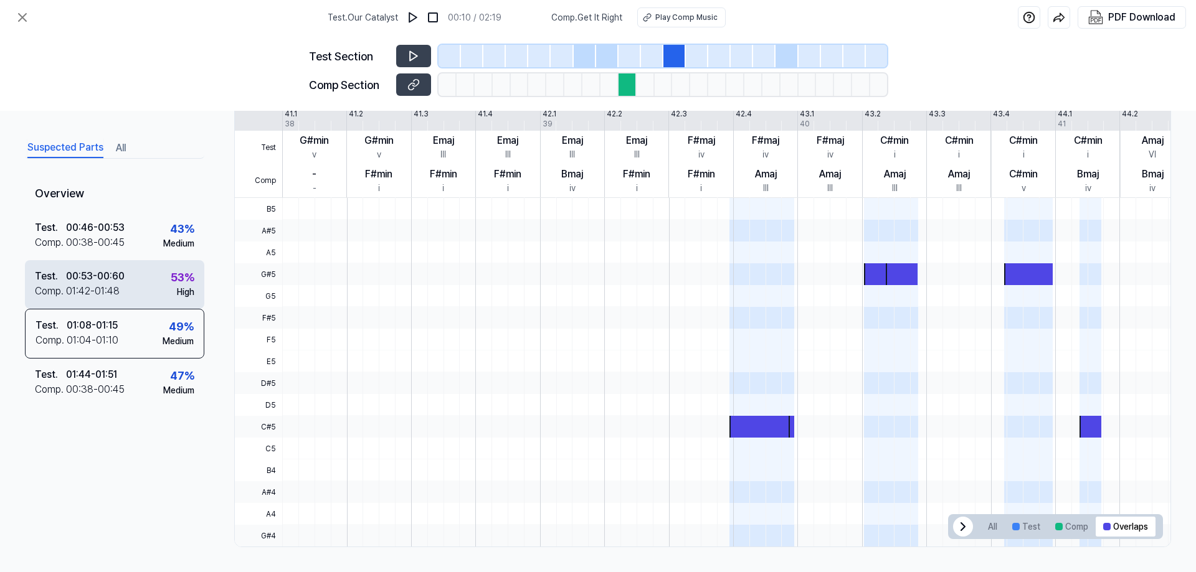
click at [100, 286] on div "01:42 - 01:48" at bounding box center [93, 291] width 54 height 15
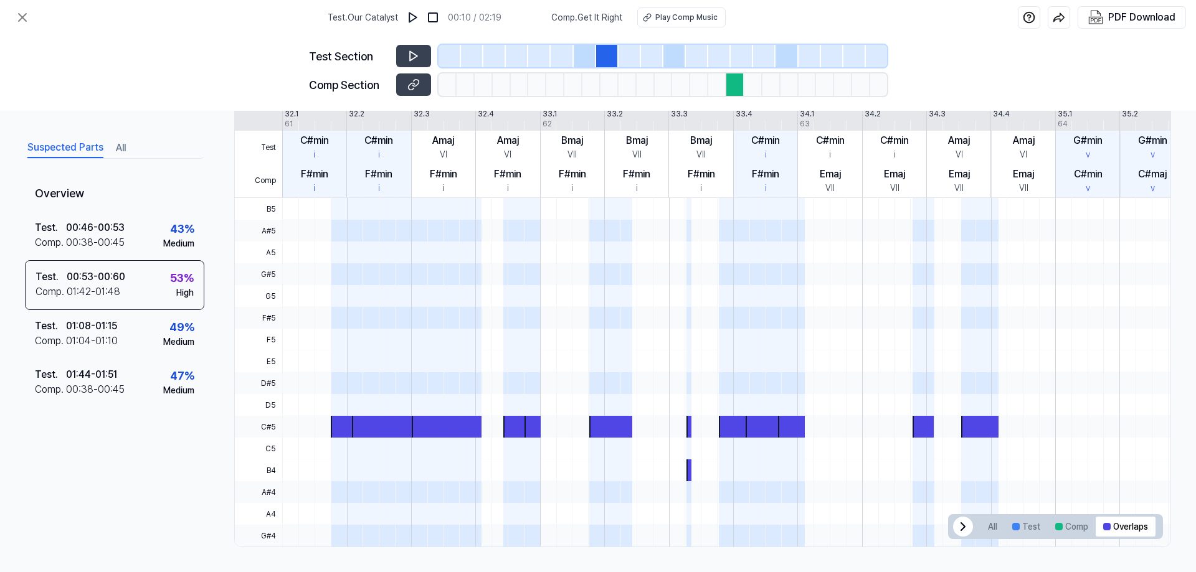
click at [433, 53] on div "Test Section" at bounding box center [598, 56] width 578 height 22
click at [423, 56] on button at bounding box center [413, 56] width 35 height 22
click at [553, 64] on div at bounding box center [562, 56] width 22 height 22
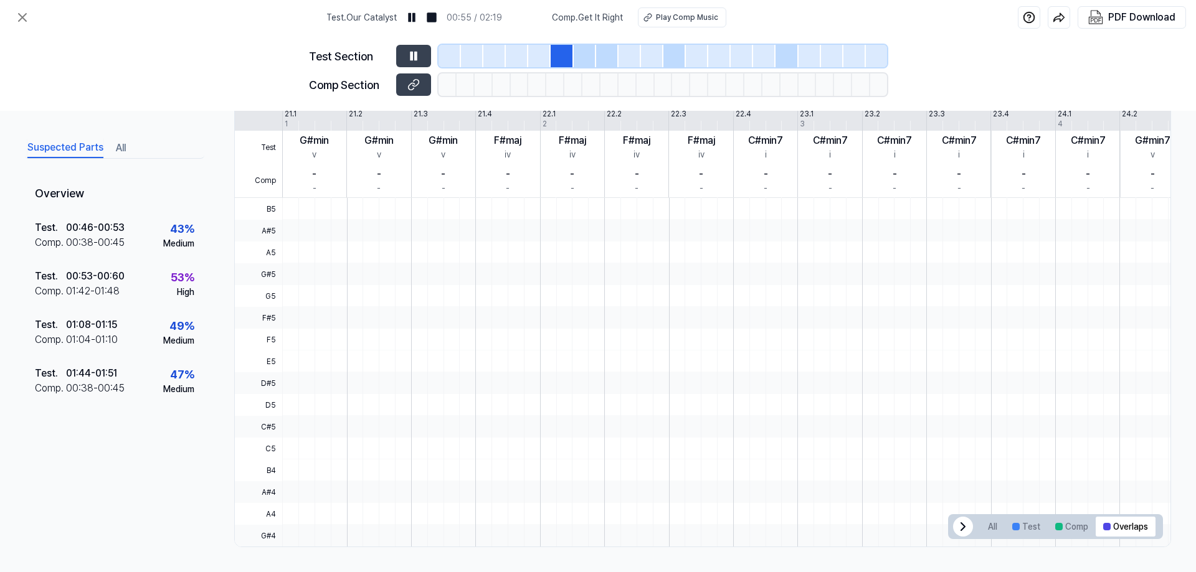
scroll to position [254, 0]
click at [534, 62] on div at bounding box center [539, 56] width 22 height 22
click at [576, 62] on div at bounding box center [585, 56] width 22 height 22
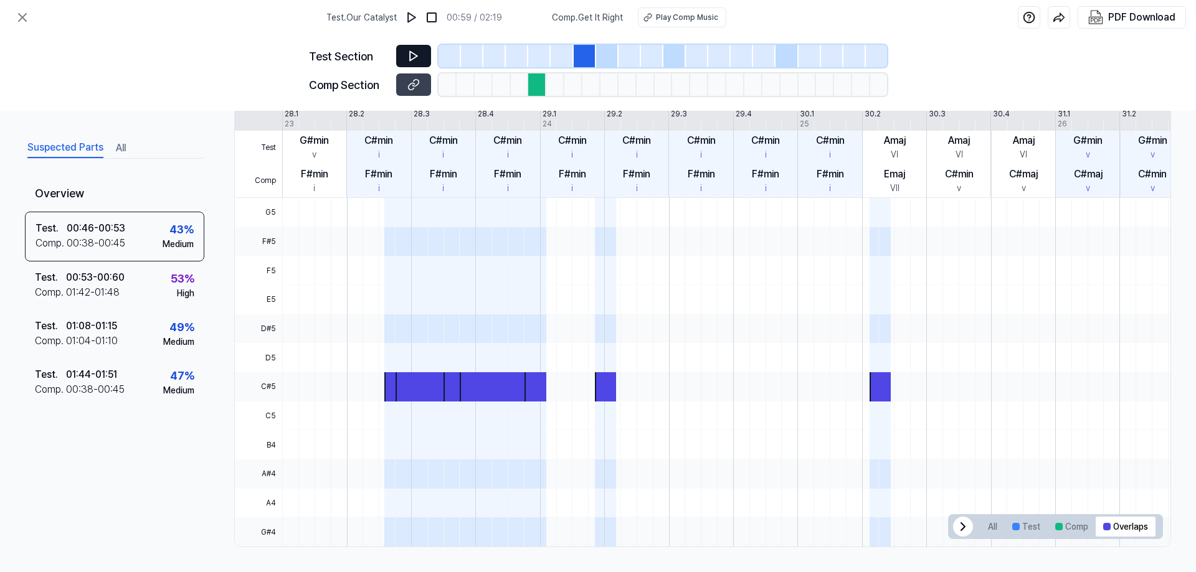
click at [417, 54] on icon at bounding box center [413, 56] width 12 height 12
click at [24, 17] on icon at bounding box center [22, 17] width 15 height 15
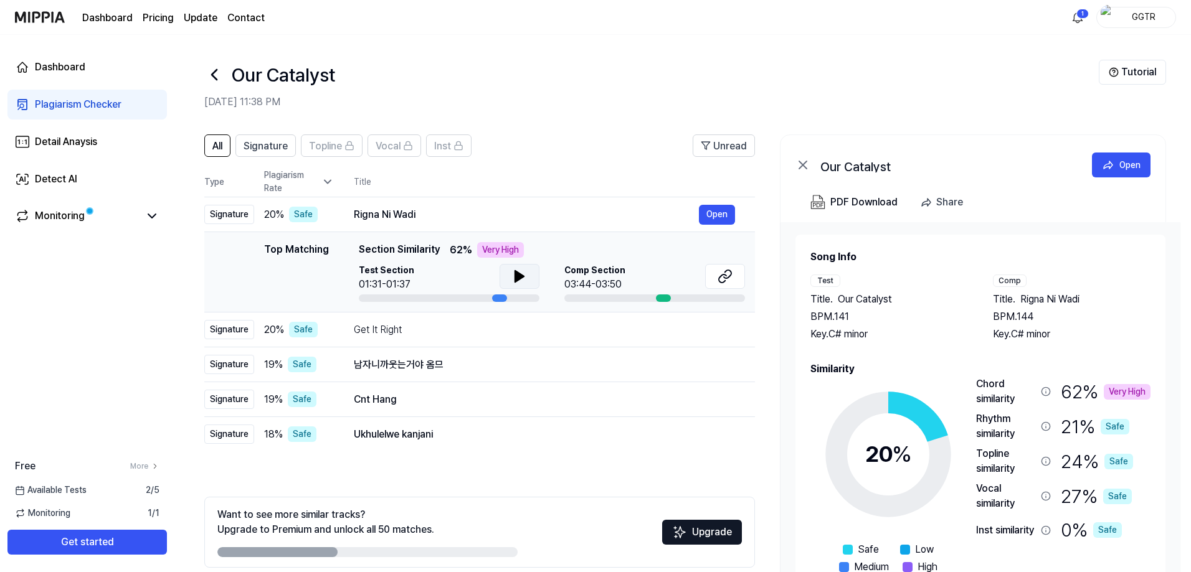
click at [513, 278] on icon at bounding box center [519, 276] width 15 height 15
click at [721, 280] on icon at bounding box center [725, 276] width 15 height 15
click at [524, 280] on icon at bounding box center [519, 276] width 15 height 15
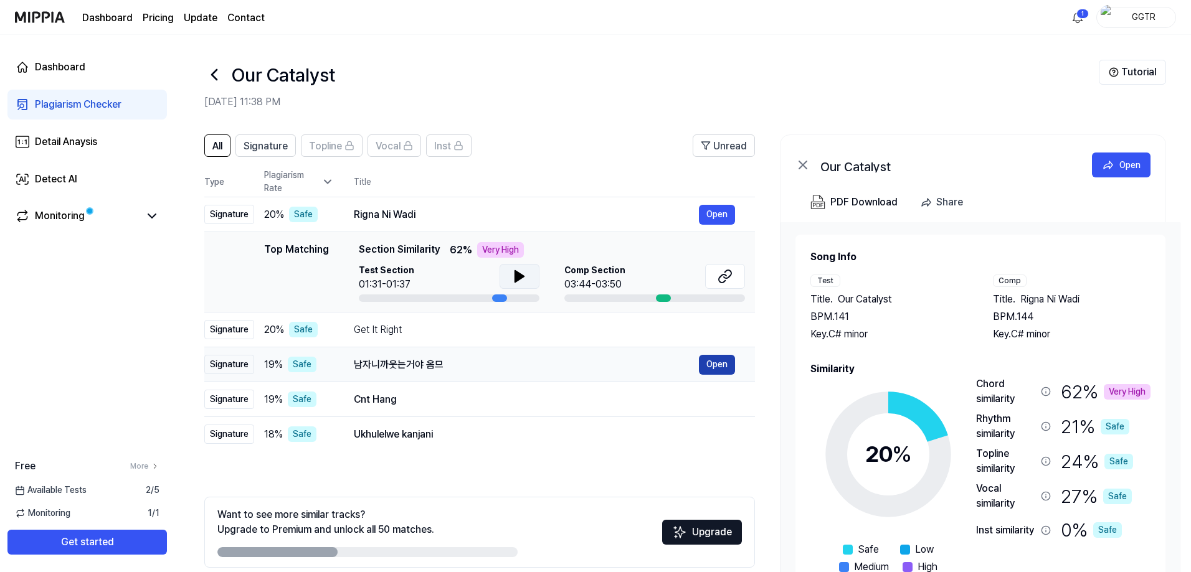
click at [709, 367] on button "Open" at bounding box center [717, 365] width 36 height 20
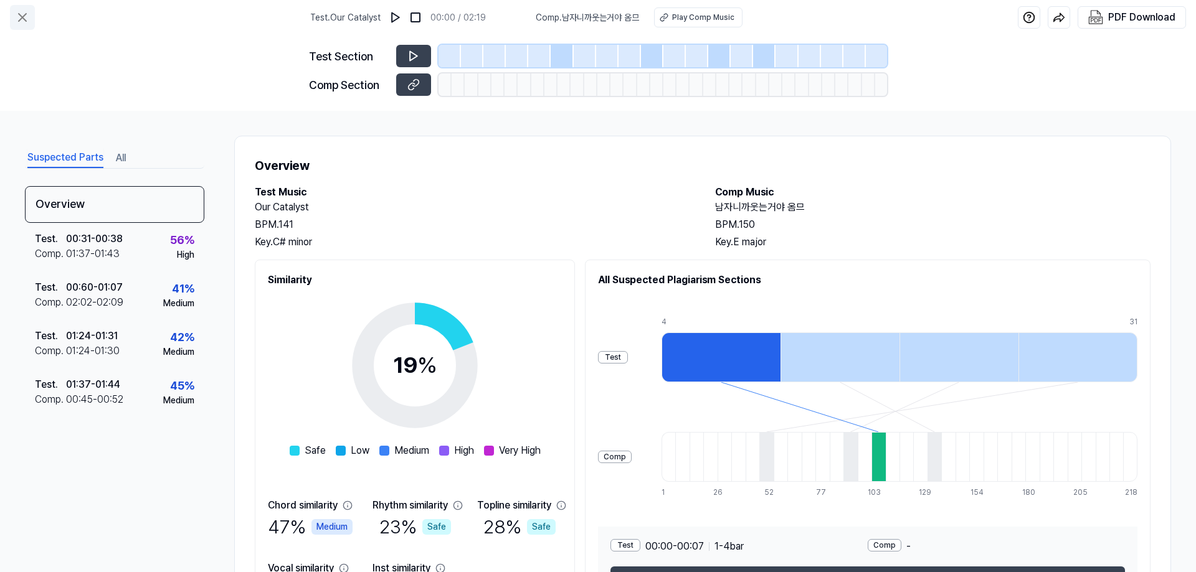
click at [19, 23] on icon at bounding box center [22, 17] width 15 height 15
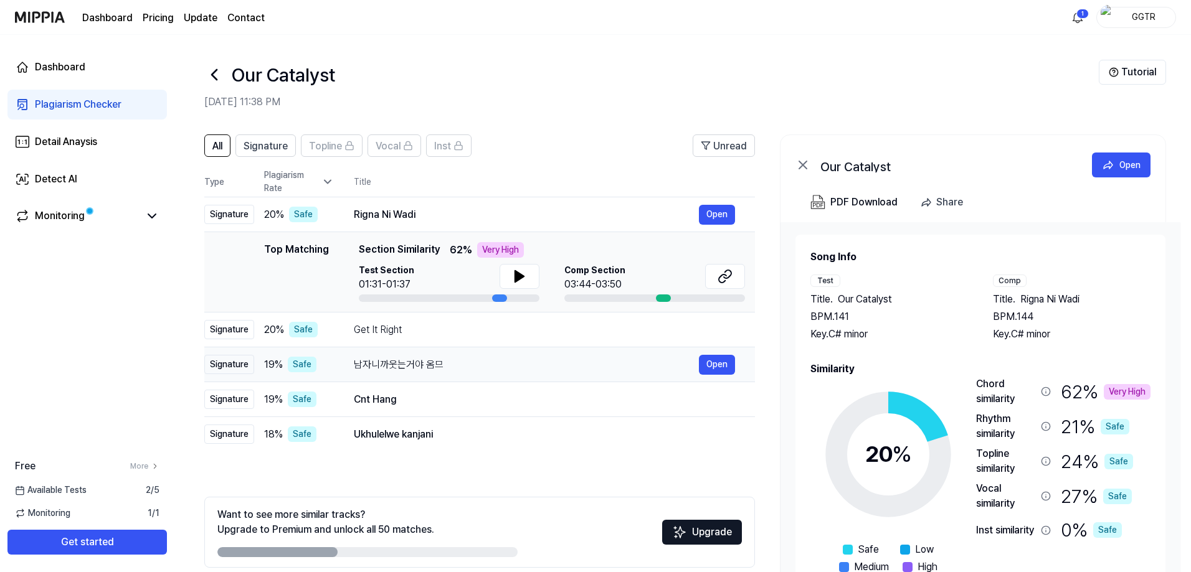
click at [333, 364] on div "19 % Safe" at bounding box center [299, 365] width 70 height 16
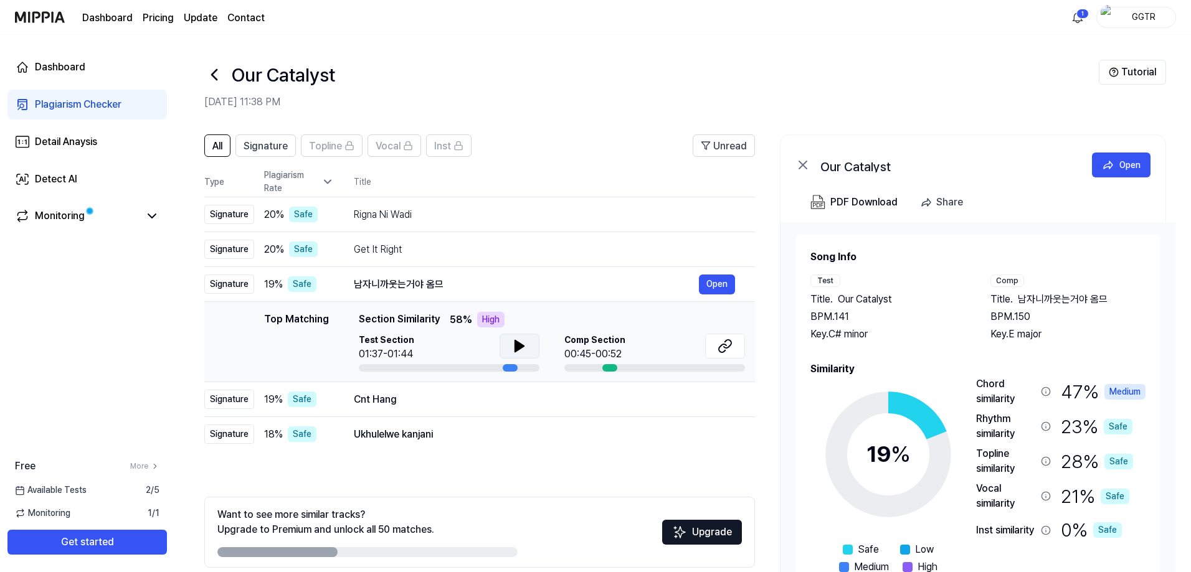
click at [521, 348] on icon at bounding box center [519, 346] width 9 height 11
click at [521, 348] on icon at bounding box center [522, 346] width 2 height 10
click at [724, 343] on icon at bounding box center [725, 346] width 15 height 15
click at [584, 410] on td "Cnt Hang Open" at bounding box center [544, 399] width 421 height 35
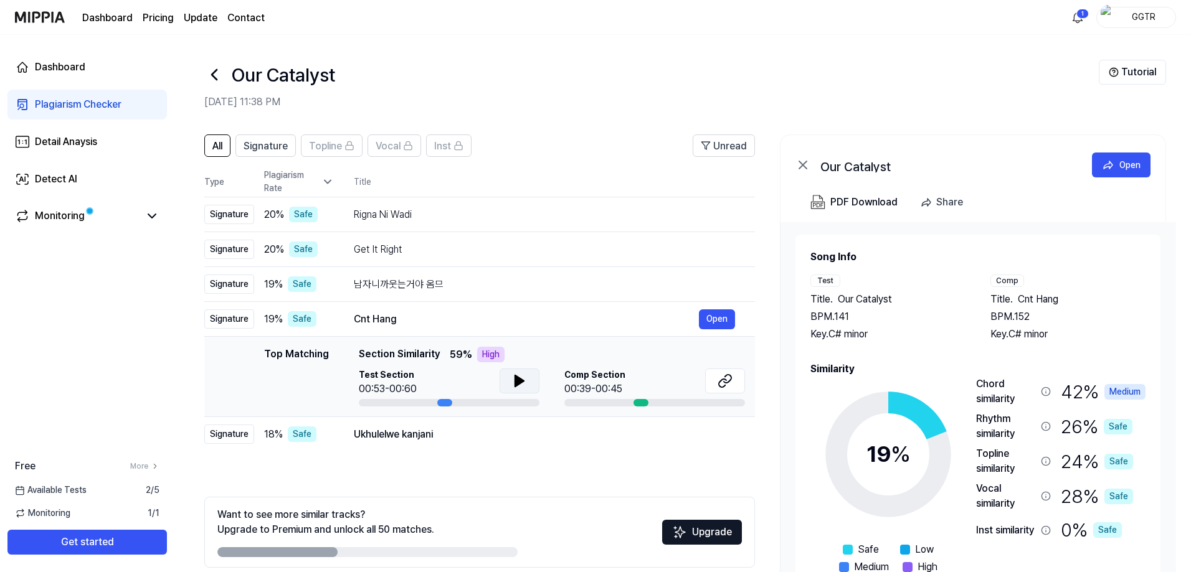
click at [520, 378] on icon at bounding box center [519, 381] width 15 height 15
click at [521, 378] on icon at bounding box center [522, 381] width 2 height 10
click at [729, 385] on icon at bounding box center [725, 381] width 15 height 15
click at [65, 143] on div "Detail Anaysis" at bounding box center [66, 142] width 62 height 15
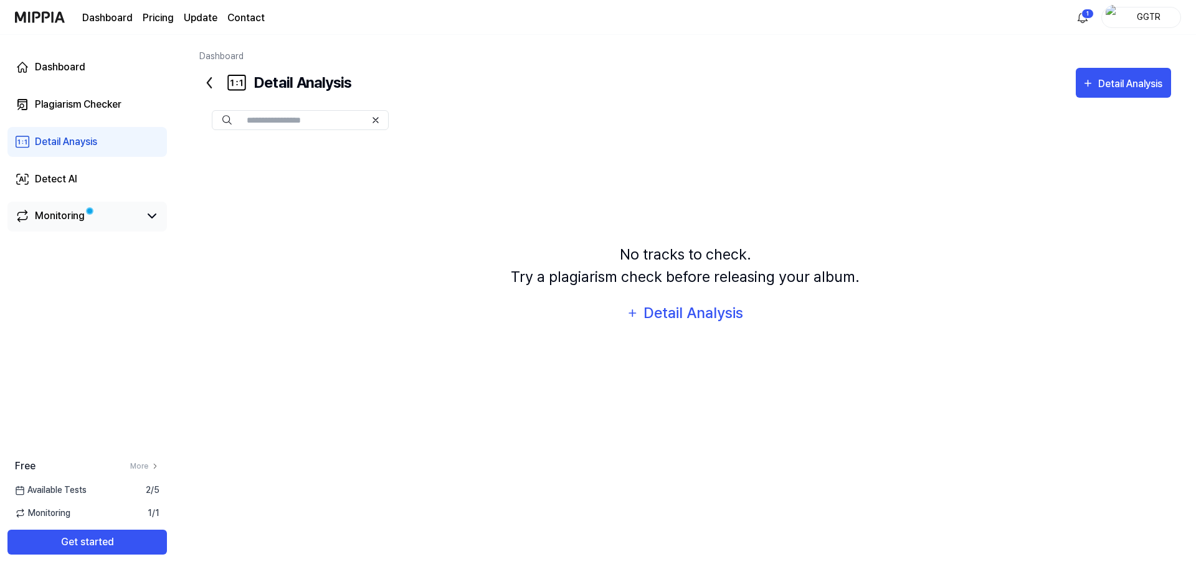
click at [49, 211] on div "Monitoring" at bounding box center [60, 216] width 50 height 15
